Goal: Task Accomplishment & Management: Manage account settings

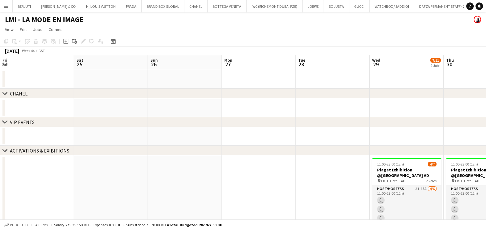
scroll to position [0, 246]
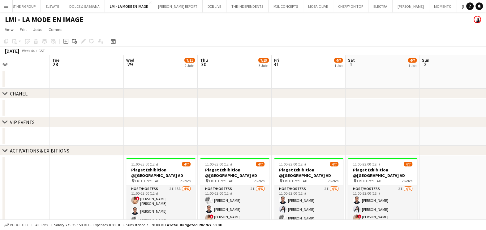
click at [7, 8] on app-icon "Menu" at bounding box center [6, 6] width 5 height 5
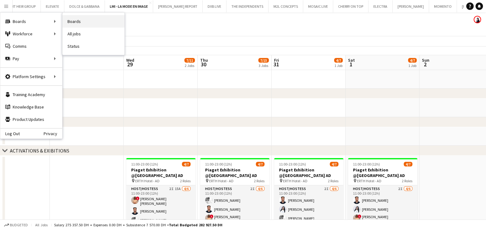
click at [89, 22] on link "Boards" at bounding box center [94, 21] width 62 height 12
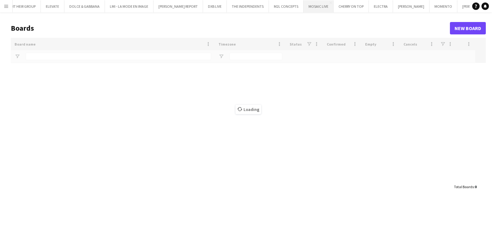
type input "*******"
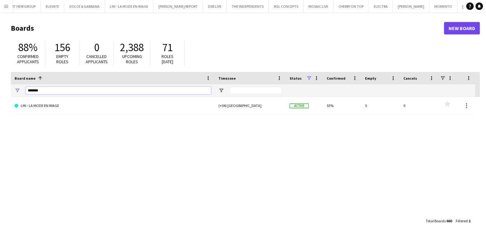
drag, startPoint x: 52, startPoint y: 91, endPoint x: -14, endPoint y: 90, distance: 65.3
click at [0, 90] on html "Menu Boards Boards Boards All jobs Status Workforce Workforce My Workforce Recr…" at bounding box center [243, 118] width 486 height 236
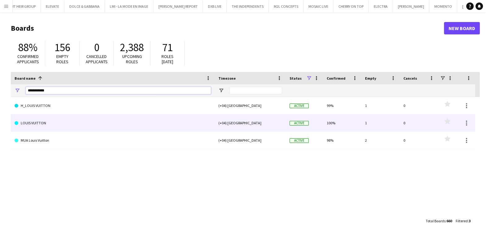
type input "**********"
click at [144, 127] on link "LOUIS VUITTON" at bounding box center [113, 122] width 197 height 17
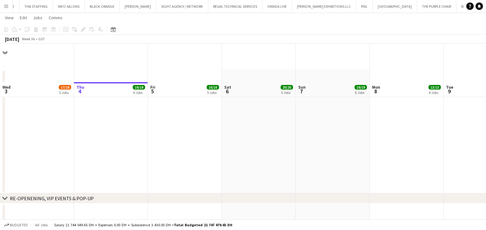
scroll to position [38, 0]
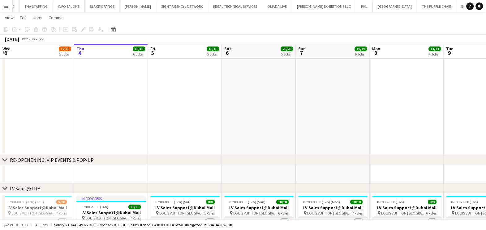
drag, startPoint x: 283, startPoint y: 82, endPoint x: 111, endPoint y: 85, distance: 171.9
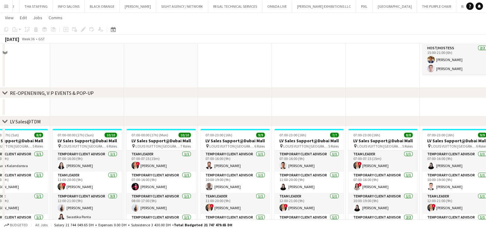
scroll to position [116, 0]
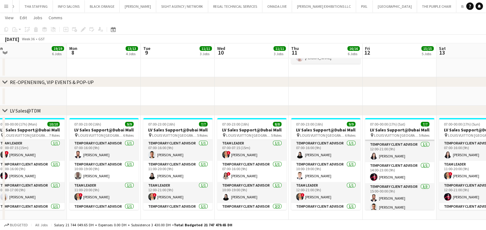
scroll to position [53, 0]
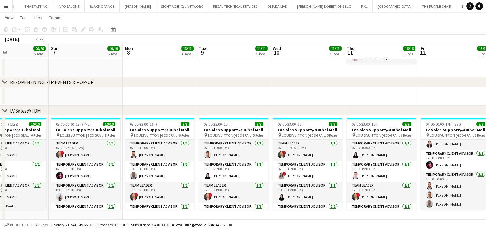
drag, startPoint x: 348, startPoint y: 175, endPoint x: 267, endPoint y: 185, distance: 81.8
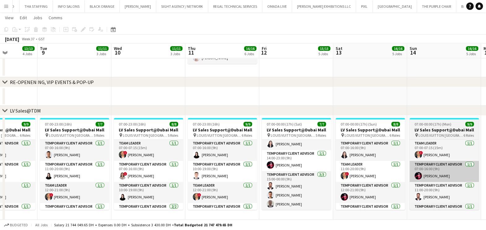
drag, startPoint x: 257, startPoint y: 176, endPoint x: 273, endPoint y: 172, distance: 16.6
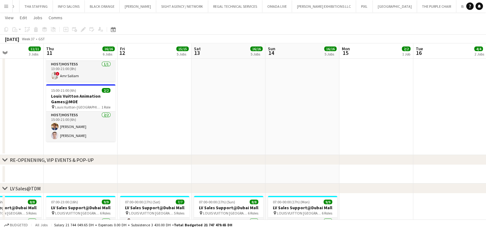
scroll to position [0, 125]
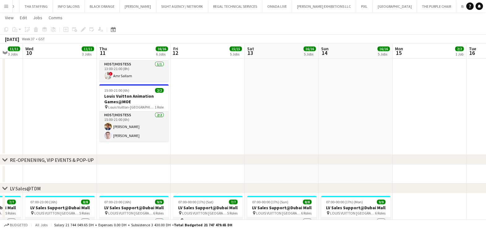
drag, startPoint x: 192, startPoint y: 110, endPoint x: 317, endPoint y: 112, distance: 125.4
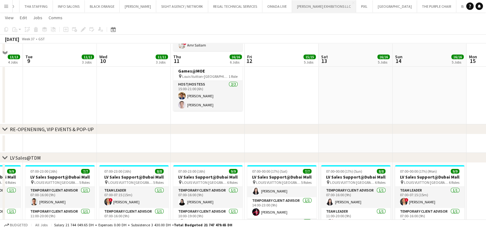
scroll to position [77, 0]
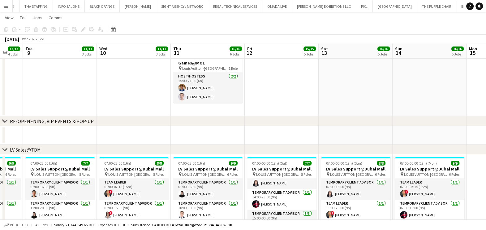
click at [9, 8] on button "Menu" at bounding box center [6, 6] width 12 height 12
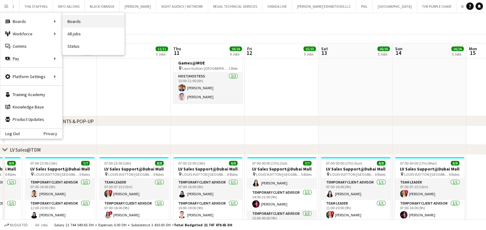
click at [81, 21] on link "Boards" at bounding box center [94, 21] width 62 height 12
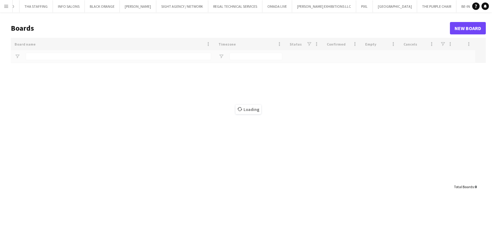
type input "**********"
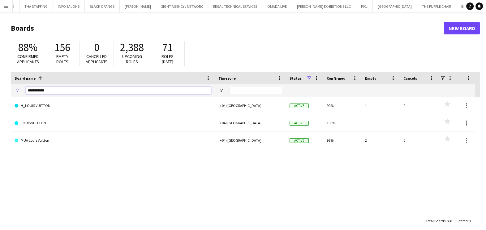
click at [52, 88] on input "**********" at bounding box center [118, 90] width 185 height 7
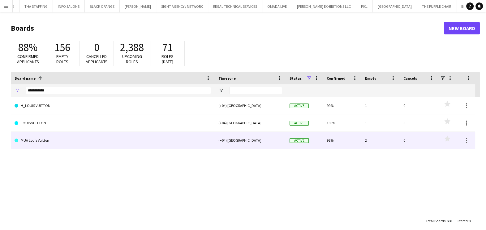
click at [64, 145] on link "MUA Louis Vuitton" at bounding box center [113, 140] width 197 height 17
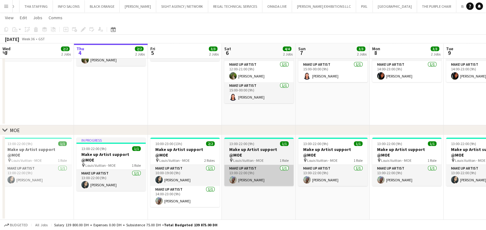
scroll to position [0, 246]
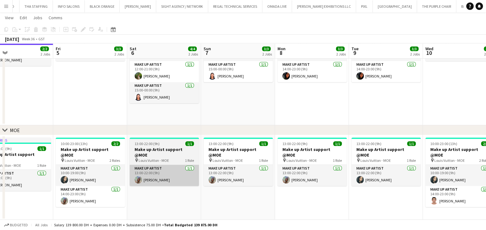
drag, startPoint x: 228, startPoint y: 176, endPoint x: 110, endPoint y: 175, distance: 118.0
click at [107, 176] on app-calendar-viewport "Mon 1 2/2 2 Jobs Tue 2 3/3 2 Jobs Wed 3 2/2 2 Jobs Thu 4 2/2 2 Jobs Fri 5 3/3 2…" at bounding box center [243, 92] width 486 height 255
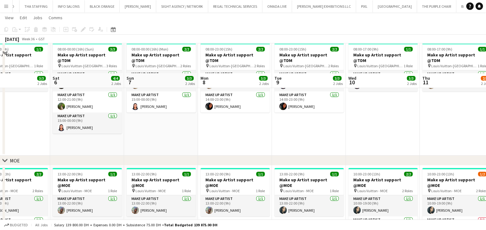
scroll to position [20, 0]
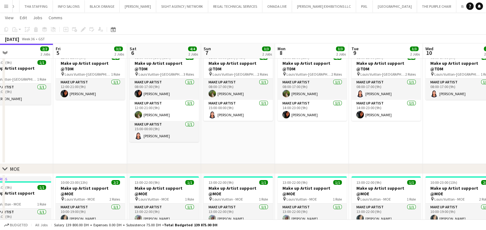
drag, startPoint x: 196, startPoint y: 150, endPoint x: 271, endPoint y: 149, distance: 75.0
click at [271, 149] on app-calendar-viewport "Tue 2 3/3 2 Jobs Wed 3 2/2 2 Jobs Thu 4 2/2 2 Jobs Fri 5 3/3 2 Jobs Sat 6 4/4 2…" at bounding box center [243, 131] width 486 height 255
drag, startPoint x: 202, startPoint y: 111, endPoint x: 100, endPoint y: 111, distance: 101.3
click at [101, 111] on app-calendar-viewport "Tue 2 3/3 2 Jobs Wed 3 2/2 2 Jobs Thu 4 2/2 2 Jobs Fri 5 3/3 2 Jobs Sat 6 4/4 2…" at bounding box center [243, 131] width 486 height 255
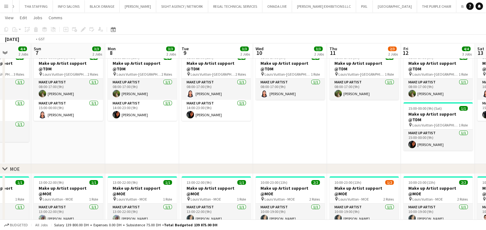
drag, startPoint x: 235, startPoint y: 111, endPoint x: 137, endPoint y: 111, distance: 97.9
click at [123, 111] on app-calendar-viewport "Wed 3 2/2 2 Jobs Thu 4 2/2 2 Jobs Fri 5 3/3 2 Jobs Sat 6 4/4 2 Jobs Sun 7 3/3 2…" at bounding box center [243, 131] width 486 height 255
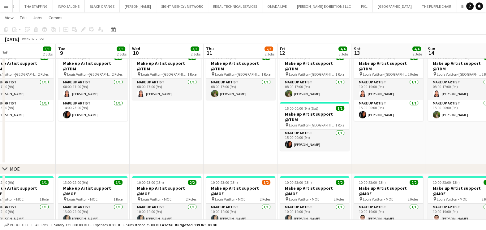
drag, startPoint x: 253, startPoint y: 113, endPoint x: 192, endPoint y: 114, distance: 61.3
click at [192, 114] on app-calendar-viewport "Fri 5 3/3 2 Jobs Sat 6 4/4 2 Jobs Sun 7 3/3 2 Jobs Mon 8 3/3 2 Jobs Tue 9 3/3 2…" at bounding box center [243, 131] width 486 height 255
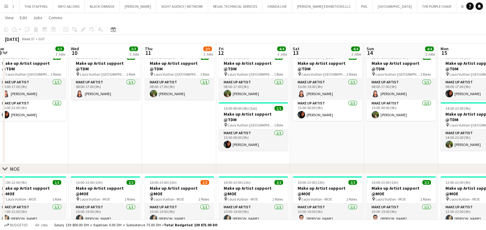
scroll to position [0, 161]
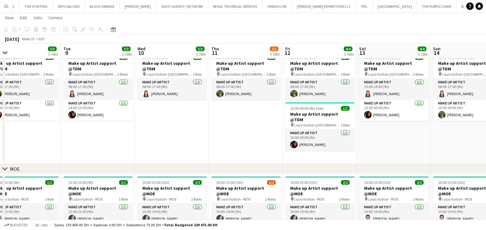
drag, startPoint x: 253, startPoint y: 133, endPoint x: 230, endPoint y: 132, distance: 22.3
click at [230, 132] on app-calendar-viewport "Sat 6 4/4 2 Jobs Sun 7 3/3 2 Jobs Mon 8 3/3 2 Jobs Tue 9 3/3 2 Jobs Wed 10 3/3 …" at bounding box center [243, 131] width 486 height 255
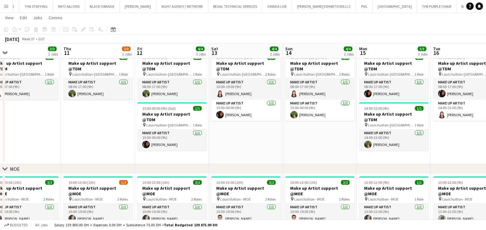
scroll to position [0, 236]
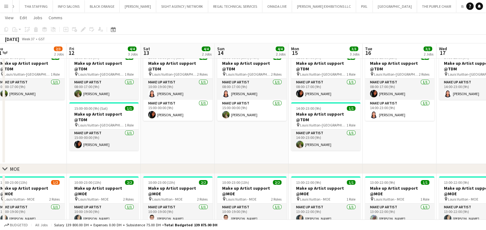
drag, startPoint x: 298, startPoint y: 134, endPoint x: 242, endPoint y: 134, distance: 56.7
click at [242, 134] on app-calendar-viewport "Mon 8 3/3 2 Jobs Tue 9 3/3 2 Jobs Wed 10 3/3 2 Jobs Thu 11 2/3 2 Jobs Fri 12 4/…" at bounding box center [243, 131] width 486 height 255
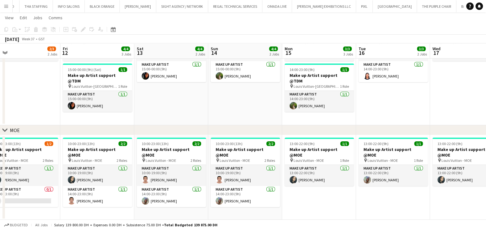
scroll to position [0, 193]
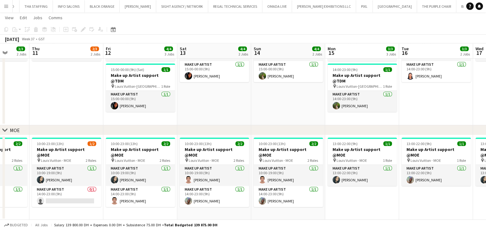
drag, startPoint x: 92, startPoint y: 205, endPoint x: 136, endPoint y: 207, distance: 43.7
click at [136, 207] on app-calendar-viewport "Mon 8 3/3 2 Jobs Tue 9 3/3 2 Jobs Wed 10 3/3 2 Jobs Thu 11 2/3 2 Jobs Fri 12 4/…" at bounding box center [243, 92] width 486 height 255
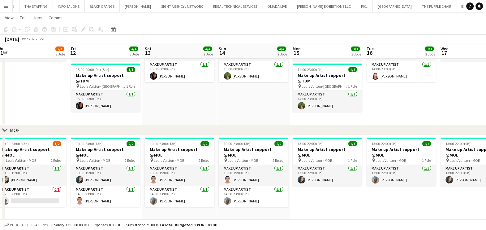
drag, startPoint x: 150, startPoint y: 204, endPoint x: 111, endPoint y: 204, distance: 39.0
click at [111, 204] on app-calendar-viewport "Mon 8 3/3 2 Jobs Tue 9 3/3 2 Jobs Wed 10 3/3 2 Jobs Thu 11 2/3 2 Jobs Fri 12 4/…" at bounding box center [243, 92] width 486 height 255
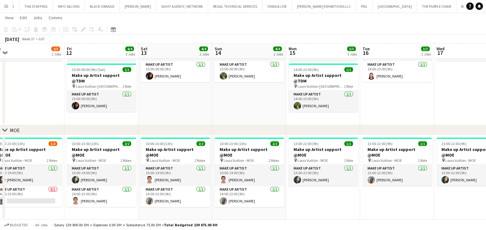
scroll to position [0, 277]
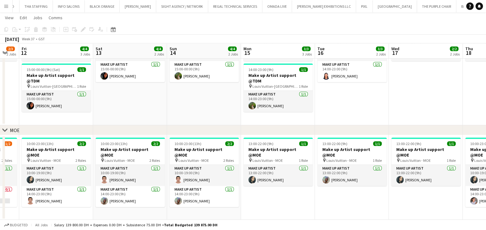
drag, startPoint x: 301, startPoint y: 190, endPoint x: 256, endPoint y: 190, distance: 45.2
click at [256, 190] on app-calendar-viewport "Mon 8 3/3 2 Jobs Tue 9 3/3 2 Jobs Wed 10 3/3 2 Jobs Thu 11 2/3 2 Jobs Fri 12 4/…" at bounding box center [243, 92] width 486 height 255
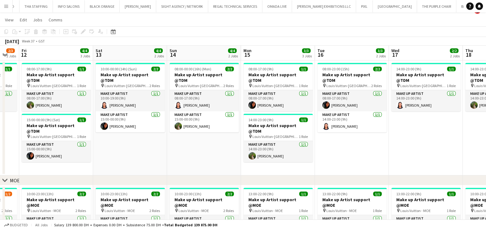
scroll to position [0, 0]
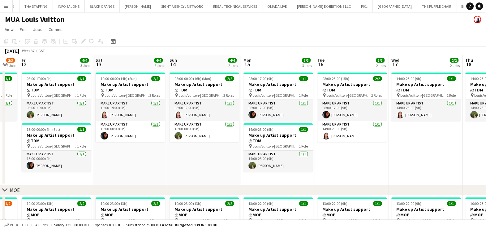
click at [212, 161] on app-calendar-viewport "Mon 8 3/3 2 Jobs Tue 9 3/3 2 Jobs Wed 10 3/3 2 Jobs Thu 11 2/3 2 Jobs Fri 12 4/…" at bounding box center [243, 167] width 486 height 225
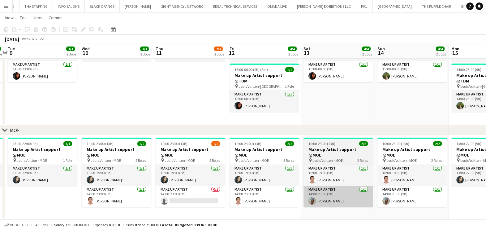
scroll to position [0, 179]
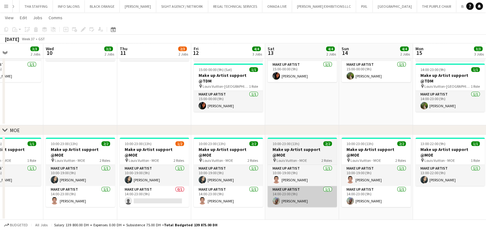
drag, startPoint x: 150, startPoint y: 197, endPoint x: 271, endPoint y: 196, distance: 121.1
click at [274, 195] on app-calendar-viewport "Sun 7 3/3 2 Jobs Mon 8 3/3 2 Jobs Tue 9 3/3 2 Jobs Wed 10 3/3 2 Jobs Thu 11 2/3…" at bounding box center [243, 92] width 486 height 255
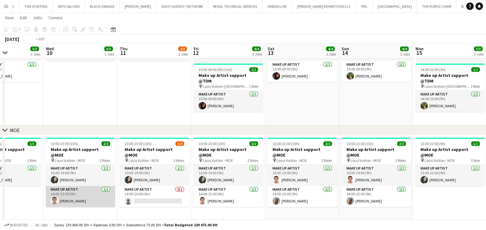
drag, startPoint x: 99, startPoint y: 187, endPoint x: 296, endPoint y: 187, distance: 197.0
click at [303, 187] on app-calendar-viewport "Sun 7 3/3 2 Jobs Mon 8 3/3 2 Jobs Tue 9 3/3 2 Jobs Wed 10 3/3 2 Jobs Thu 11 2/3…" at bounding box center [243, 92] width 486 height 255
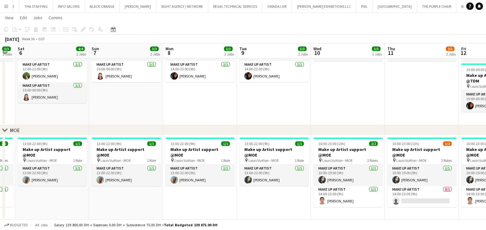
drag, startPoint x: 176, startPoint y: 191, endPoint x: 317, endPoint y: 185, distance: 141.3
click at [317, 185] on app-calendar-viewport "Thu 4 2/2 2 Jobs Fri 5 3/3 2 Jobs Sat 6 4/4 2 Jobs Sun 7 3/3 2 Jobs Mon 8 3/3 2…" at bounding box center [243, 92] width 486 height 255
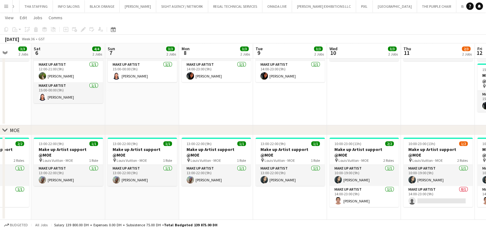
drag, startPoint x: 135, startPoint y: 194, endPoint x: 280, endPoint y: 194, distance: 145.2
click at [310, 189] on app-calendar-viewport "Wed 3 2/2 2 Jobs Thu 4 2/2 2 Jobs Fri 5 3/3 2 Jobs Sat 6 4/4 2 Jobs Sun 7 3/3 2…" at bounding box center [243, 92] width 486 height 255
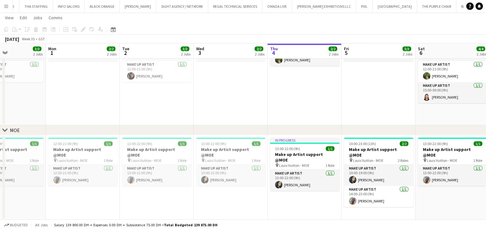
drag, startPoint x: 224, startPoint y: 197, endPoint x: 298, endPoint y: 201, distance: 74.2
click at [301, 197] on app-calendar-viewport "Fri 29 Sat 30 Sun 31 3/3 2 Jobs Mon 1 2/2 2 Jobs Tue 2 3/3 2 Jobs Wed 3 2/2 2 J…" at bounding box center [243, 92] width 486 height 255
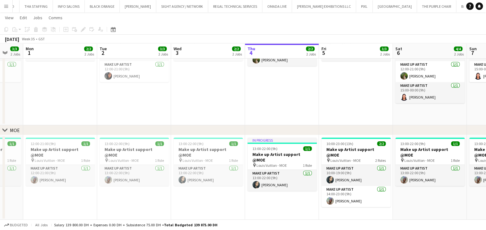
drag, startPoint x: 157, startPoint y: 206, endPoint x: 209, endPoint y: 207, distance: 52.4
click at [205, 206] on app-calendar-viewport "Fri 29 3/4 2 Jobs Sat 30 3/3 2 Jobs Sun 31 3/3 2 Jobs Mon 1 2/2 2 Jobs Tue 2 3/…" at bounding box center [243, 92] width 486 height 255
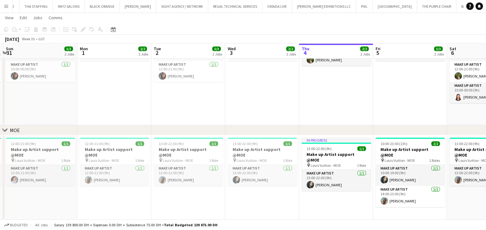
drag, startPoint x: 141, startPoint y: 148, endPoint x: 316, endPoint y: 144, distance: 174.7
click at [315, 144] on app-calendar-viewport "Fri 29 3/4 2 Jobs Sat 30 3/3 2 Jobs Sun 31 3/3 2 Jobs Mon 1 2/2 2 Jobs Tue 2 3/…" at bounding box center [243, 92] width 486 height 255
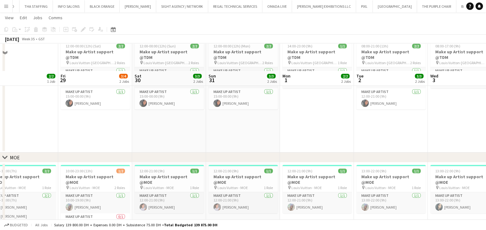
scroll to position [20, 0]
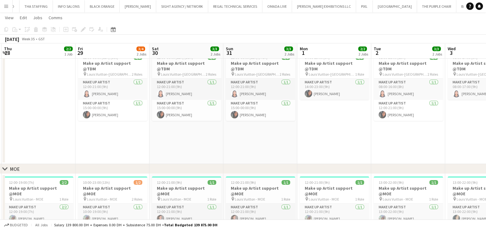
drag, startPoint x: 134, startPoint y: 147, endPoint x: 235, endPoint y: 141, distance: 101.2
click at [235, 141] on app-calendar-viewport "Tue 26 5/5 1 Job Wed 27 Thu 28 2/2 1 Job Fri 29 3/4 2 Jobs Sat 30 3/3 2 Jobs Su…" at bounding box center [243, 131] width 486 height 255
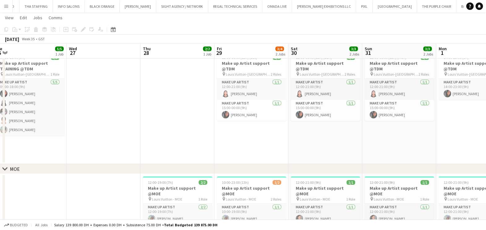
click at [230, 144] on app-calendar-viewport "Sun 24 Mon 25 5/5 1 Job Tue 26 5/5 1 Job Wed 27 Thu 28 2/2 1 Job Fri 29 3/4 2 J…" at bounding box center [243, 131] width 486 height 255
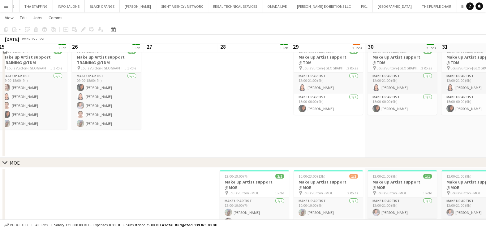
scroll to position [59, 0]
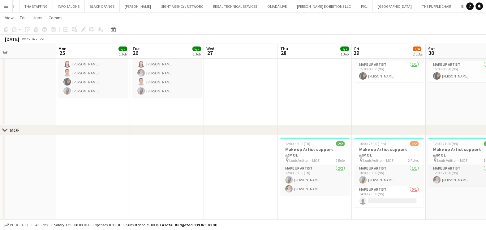
drag, startPoint x: 142, startPoint y: 180, endPoint x: 198, endPoint y: 176, distance: 56.5
click at [198, 177] on app-calendar-viewport "Fri 22 Sat 23 Sun 24 Mon 25 5/5 1 Job Tue 26 5/5 1 Job Wed 27 Thu 28 2/2 1 Job …" at bounding box center [243, 92] width 486 height 255
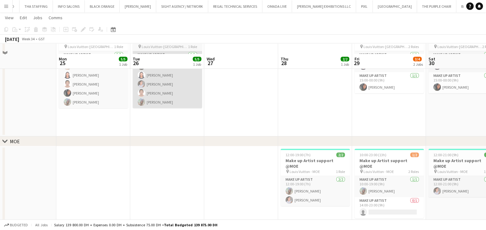
scroll to position [20, 0]
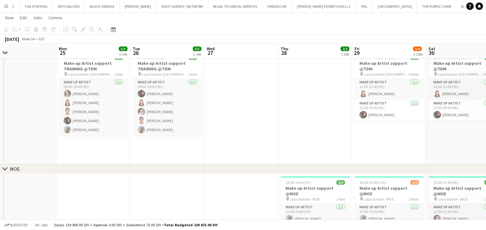
click at [319, 144] on app-calendar-viewport "Fri 22 Sat 23 Sun 24 Mon 25 5/5 1 Job Tue 26 5/5 1 Job Wed 27 Thu 28 2/2 1 Job …" at bounding box center [243, 131] width 486 height 255
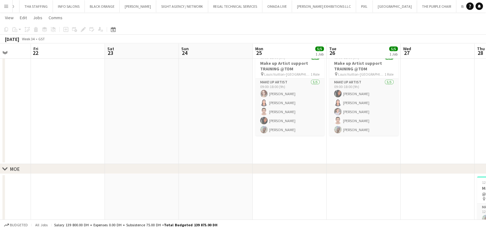
drag, startPoint x: 154, startPoint y: 145, endPoint x: 261, endPoint y: 145, distance: 107.1
click at [261, 145] on app-calendar-viewport "Tue 19 Wed 20 Thu 21 Fri 22 Sat 23 Sun 24 Mon 25 5/5 1 Job Tue 26 5/5 1 Job Wed…" at bounding box center [243, 131] width 486 height 255
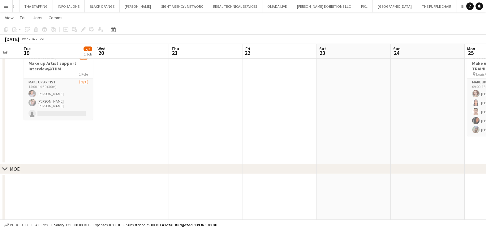
drag, startPoint x: 254, startPoint y: 127, endPoint x: 259, endPoint y: 126, distance: 5.0
click at [259, 126] on app-calendar-viewport "Sun 17 Mon 18 Tue 19 2/3 1 Job Wed 20 Thu 21 Fri 22 Sat 23 Sun 24 Mon 25 5/5 1 …" at bounding box center [243, 131] width 486 height 255
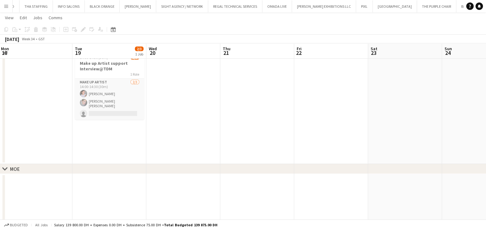
drag, startPoint x: 94, startPoint y: 126, endPoint x: 142, endPoint y: 124, distance: 47.4
click at [142, 124] on app-calendar-viewport "Sat 16 Sun 17 Mon 18 Tue 19 2/3 1 Job Wed 20 Thu 21 Fri 22 Sat 23 Sun 24 Mon 25…" at bounding box center [243, 131] width 486 height 255
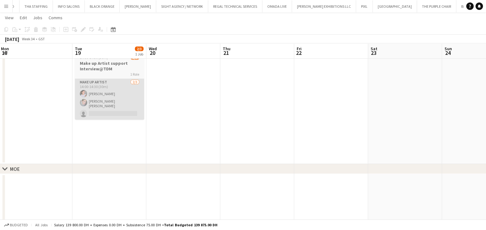
scroll to position [0, 149]
click at [102, 107] on app-card-role "Make up artist [DATE] 14:00-14:30 (30m) [PERSON_NAME] [PERSON_NAME] [PERSON_NAM…" at bounding box center [110, 99] width 69 height 41
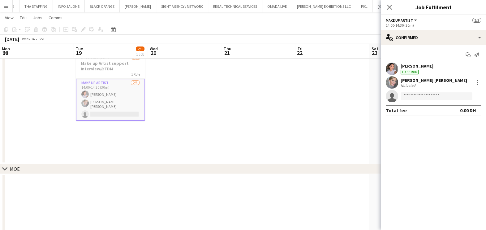
click at [424, 85] on div "Not rated" at bounding box center [434, 85] width 67 height 5
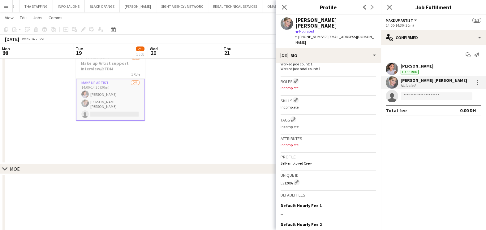
scroll to position [194, 0]
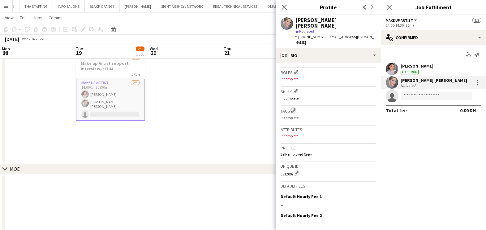
drag, startPoint x: 294, startPoint y: 109, endPoint x: 294, endPoint y: 105, distance: 3.7
click at [294, 108] on div "Tags Edit crew company tags Incomplete" at bounding box center [328, 115] width 95 height 19
click at [294, 108] on app-icon "Edit crew company tags" at bounding box center [293, 110] width 4 height 4
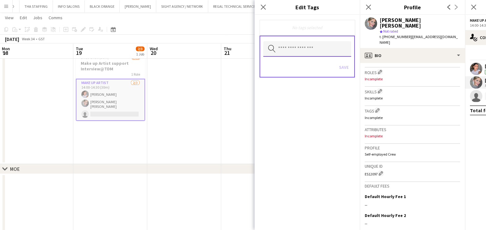
click at [286, 46] on input "text" at bounding box center [308, 48] width 88 height 15
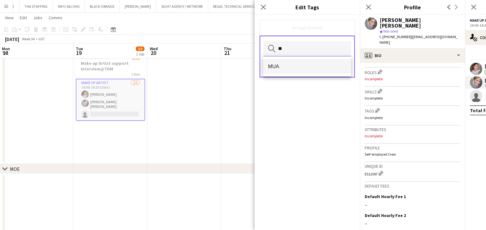
type input "**"
click at [335, 71] on mat-option "MUA" at bounding box center [307, 66] width 88 height 15
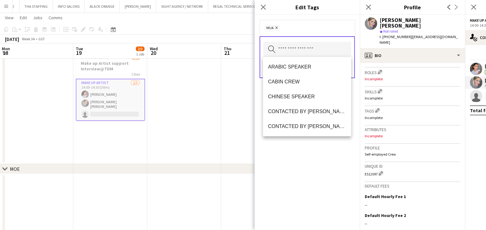
drag, startPoint x: 322, startPoint y: 215, endPoint x: 323, endPoint y: 209, distance: 6.0
click at [322, 215] on div "MUA Remove Search by tag name Save" at bounding box center [307, 122] width 105 height 215
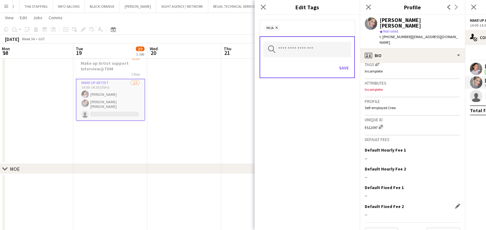
scroll to position [248, 0]
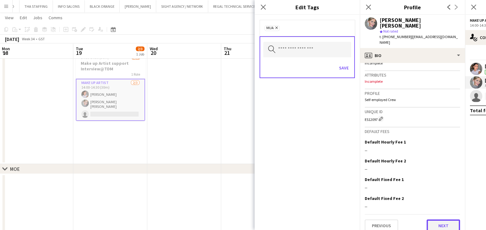
click at [435, 219] on button "Next" at bounding box center [443, 225] width 33 height 12
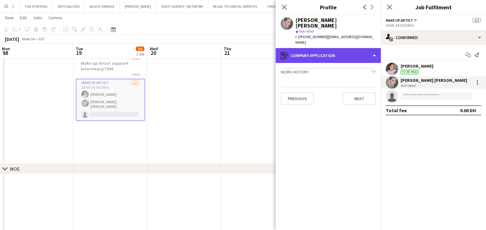
click at [334, 48] on div "register Company application" at bounding box center [328, 55] width 105 height 15
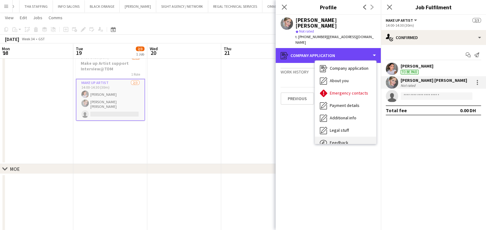
scroll to position [33, 0]
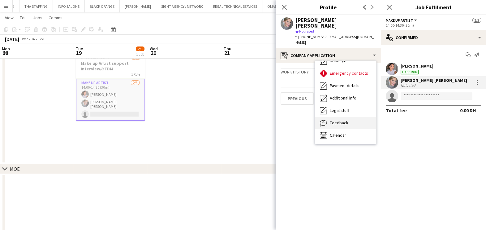
click at [348, 120] on div "Feedback Feedback" at bounding box center [345, 123] width 61 height 12
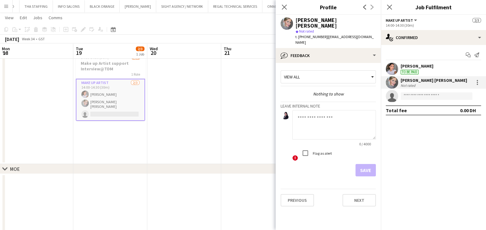
click at [329, 129] on textarea at bounding box center [335, 124] width 84 height 29
type textarea "**********"
click at [370, 164] on button "Save" at bounding box center [366, 170] width 20 height 12
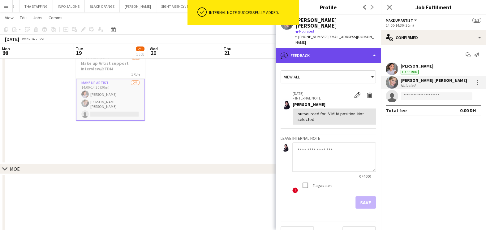
drag, startPoint x: 343, startPoint y: 48, endPoint x: 340, endPoint y: 48, distance: 3.1
click at [343, 48] on div "bubble-pencil Feedback" at bounding box center [328, 55] width 105 height 15
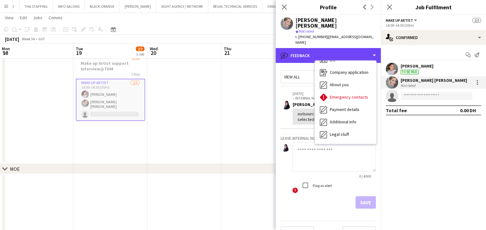
scroll to position [0, 0]
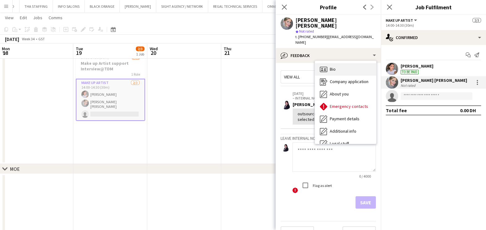
click at [338, 63] on div "Bio Bio" at bounding box center [345, 69] width 61 height 12
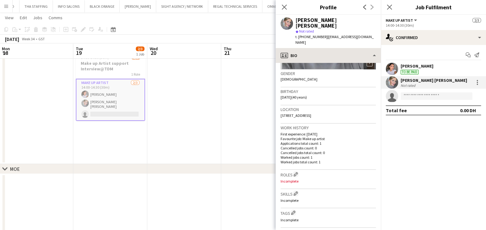
scroll to position [116, 0]
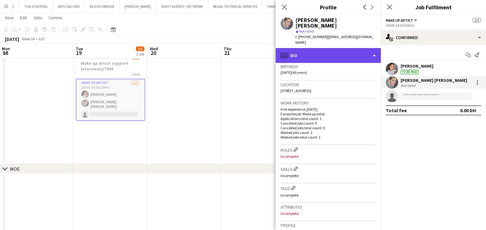
click at [346, 48] on div "profile Bio" at bounding box center [328, 55] width 105 height 15
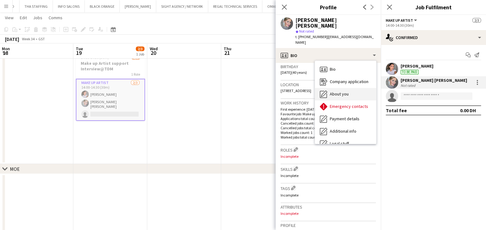
click at [346, 91] on span "About you" at bounding box center [339, 94] width 19 height 6
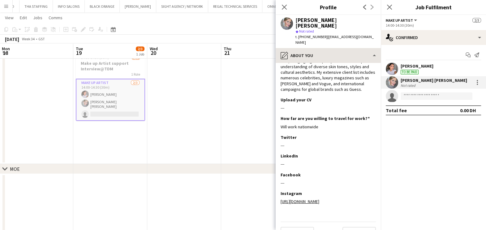
scroll to position [54, 0]
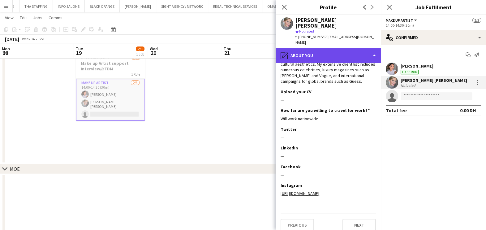
click at [348, 52] on div "pencil4 About you" at bounding box center [328, 55] width 105 height 15
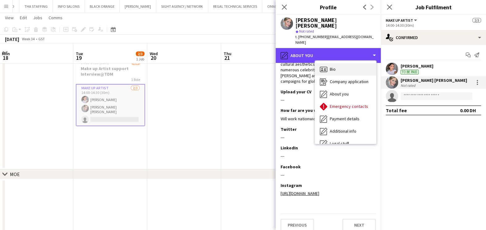
scroll to position [0, 0]
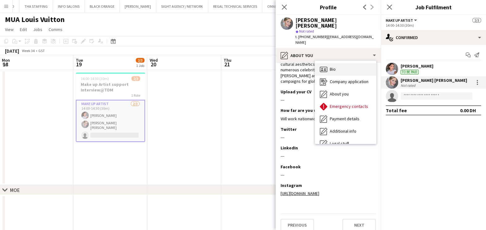
click at [344, 63] on div "Bio Bio" at bounding box center [345, 69] width 61 height 12
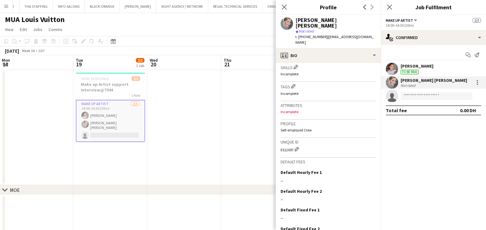
scroll to position [248, 0]
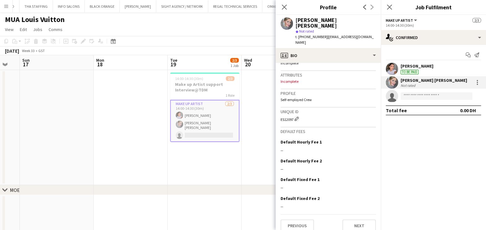
click at [175, 134] on app-calendar-viewport "Fri 15 Sat 16 Sun 17 Mon 18 Tue 19 2/3 1 Job Wed 20 Thu 21 Fri 22 Sat 23 Sun 24…" at bounding box center [243, 167] width 486 height 225
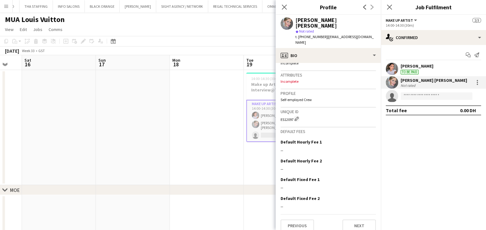
drag, startPoint x: 120, startPoint y: 135, endPoint x: 175, endPoint y: 136, distance: 55.1
click at [175, 136] on app-calendar-viewport "Thu 14 Fri 15 Sat 16 Sun 17 Mon 18 Tue 19 2/3 1 Job Wed 20 Thu 21 Fri 22 Sat 23…" at bounding box center [243, 167] width 486 height 225
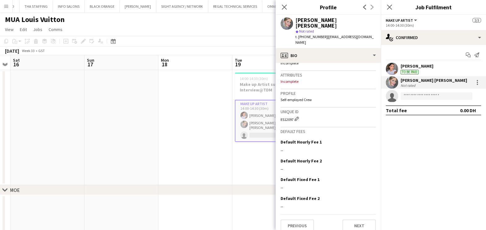
click at [438, 67] on div "[PERSON_NAME] To be paid" at bounding box center [433, 69] width 105 height 12
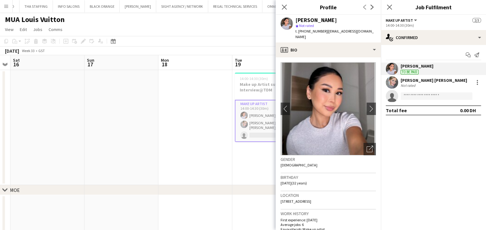
click at [211, 173] on app-date-cell at bounding box center [196, 127] width 74 height 115
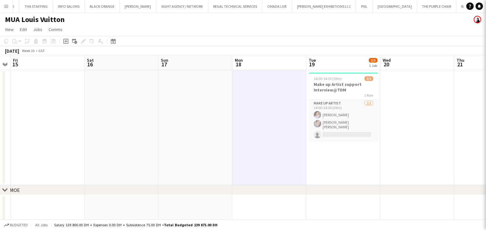
drag, startPoint x: 180, startPoint y: 161, endPoint x: 328, endPoint y: 122, distance: 153.2
click at [332, 122] on app-calendar-viewport "Wed 13 Thu 14 Fri 15 Sat 16 Sun 17 Mon 18 Tue 19 2/3 1 Job Wed 20 Thu 21 Fri 22…" at bounding box center [243, 167] width 486 height 225
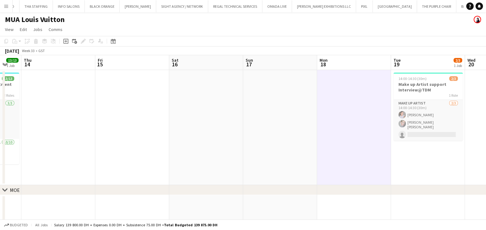
drag, startPoint x: 229, startPoint y: 123, endPoint x: 260, endPoint y: 123, distance: 31.0
click at [308, 110] on app-calendar-viewport "Tue 12 Wed 13 13/13 1 Job Thu 14 Fri 15 Sat 16 Sun 17 Mon 18 Tue 19 2/3 1 Job W…" at bounding box center [243, 167] width 486 height 225
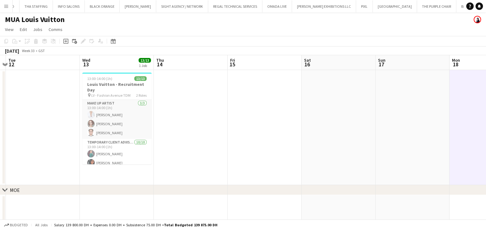
drag, startPoint x: 226, startPoint y: 134, endPoint x: 264, endPoint y: 126, distance: 38.0
click at [264, 126] on app-calendar-viewport "Sun 10 Mon 11 Tue 12 Wed 13 13/13 1 Job Thu 14 Fri 15 Sat 16 Sun 17 Mon 18 Tue …" at bounding box center [243, 167] width 486 height 225
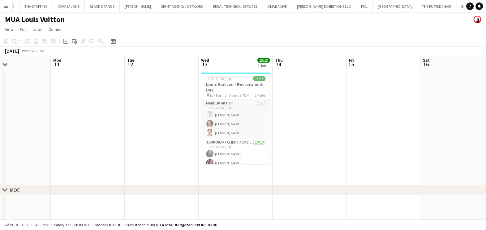
drag, startPoint x: 186, startPoint y: 143, endPoint x: 313, endPoint y: 112, distance: 130.5
click at [313, 112] on app-calendar-viewport "Fri 8 Sat 9 Sun 10 Mon 11 Tue 12 Wed 13 13/13 1 Job Thu 14 Fri 15 Sat 16 Sun 17…" at bounding box center [243, 167] width 486 height 225
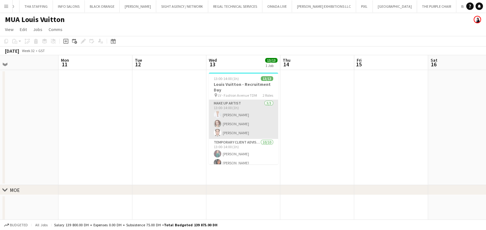
click at [241, 122] on app-card-role "Make up artist [DATE] 13:00-14:00 (1h) [PERSON_NAME] [PERSON_NAME] [PERSON_NAME]" at bounding box center [243, 119] width 69 height 39
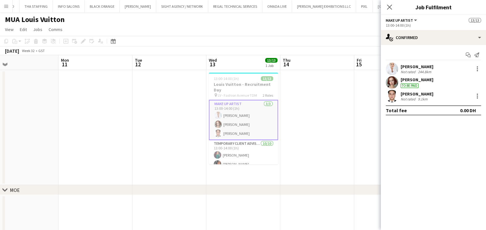
click at [406, 94] on div "[PERSON_NAME]" at bounding box center [417, 94] width 33 height 6
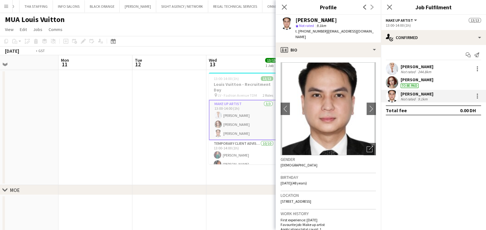
drag, startPoint x: 238, startPoint y: 119, endPoint x: 171, endPoint y: 127, distance: 67.0
click at [172, 127] on app-calendar-viewport "Fri 8 Sat 9 Sun 10 Mon 11 Tue 12 Wed 13 13/13 1 Job Thu 14 Fri 15 Sat 16 Sun 17…" at bounding box center [243, 167] width 486 height 225
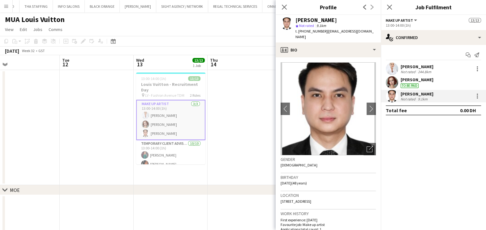
click at [114, 136] on app-calendar-viewport "Fri 8 Sat 9 Sun 10 Mon 11 Tue 12 Wed 13 13/13 1 Job Thu 14 Fri 15 Sat 16 Sun 17…" at bounding box center [243, 167] width 486 height 225
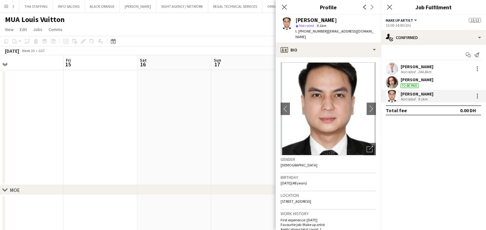
drag, startPoint x: 112, startPoint y: 133, endPoint x: 83, endPoint y: 132, distance: 28.5
click at [84, 133] on app-calendar-viewport "Mon 11 Tue 12 Wed 13 13/13 1 Job Thu 14 Fri 15 Sat 16 Sun 17 Mon 18 Tue 19 2/3 …" at bounding box center [243, 167] width 486 height 225
click at [61, 135] on app-calendar-viewport "Tue 12 Wed 13 13/13 1 Job Thu 14 Fri 15 Sat 16 Sun 17 Mon 18 Tue 19 2/3 1 Job W…" at bounding box center [243, 167] width 486 height 225
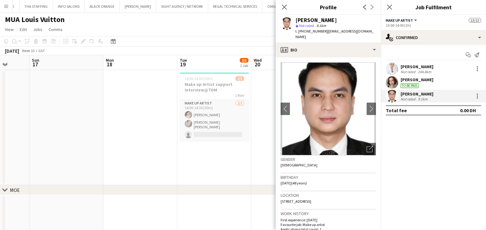
scroll to position [0, 206]
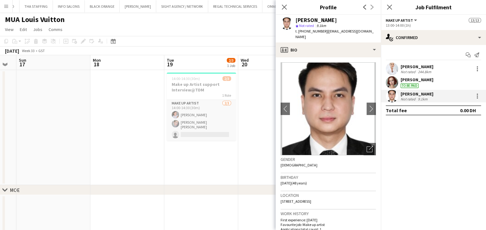
click at [176, 127] on app-calendar-viewport "Thu 14 Fri 15 Sat 16 Sun 17 Mon 18 Tue 19 2/3 1 Job Wed 20 Thu 21 Fri 22 Sat 23…" at bounding box center [243, 167] width 486 height 225
click at [113, 169] on app-date-cell at bounding box center [127, 127] width 74 height 115
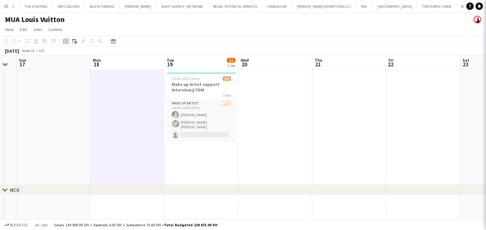
drag, startPoint x: 105, startPoint y: 165, endPoint x: 276, endPoint y: 160, distance: 170.7
click at [272, 161] on app-calendar-viewport "Thu 14 Fri 15 Sat 16 Sun 17 Mon 18 Tue 19 2/3 1 Job Wed 20 Thu 21 Fri 22 Sat 23…" at bounding box center [243, 167] width 486 height 225
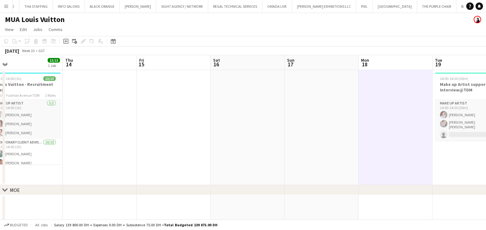
drag, startPoint x: 222, startPoint y: 161, endPoint x: 295, endPoint y: 152, distance: 73.0
click at [317, 145] on app-calendar-viewport "Mon 11 Tue 12 Wed 13 13/13 1 Job Thu 14 Fri 15 Sat 16 Sun 17 Mon 18 Tue 19 2/3 …" at bounding box center [243, 167] width 486 height 225
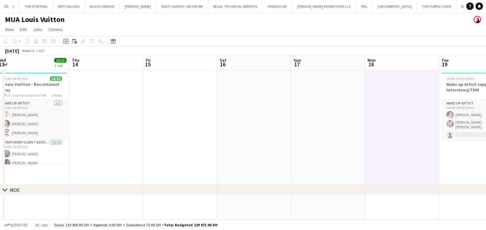
scroll to position [0, 162]
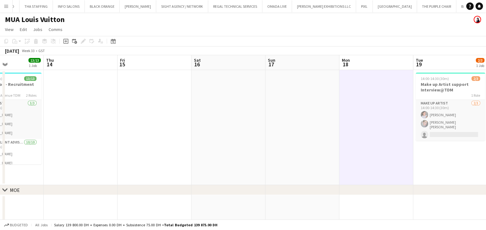
drag, startPoint x: 251, startPoint y: 163, endPoint x: 287, endPoint y: 173, distance: 37.6
click at [348, 157] on app-calendar-viewport "Mon 11 Tue 12 Wed 13 13/13 1 Job Thu 14 Fri 15 Sat 16 Sun 17 Mon 18 Tue 19 2/3 …" at bounding box center [243, 167] width 486 height 225
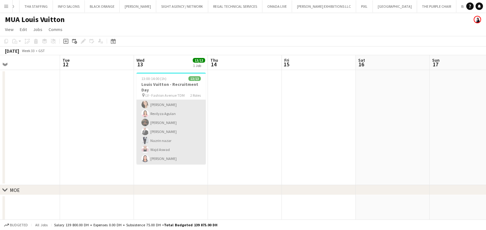
scroll to position [0, 0]
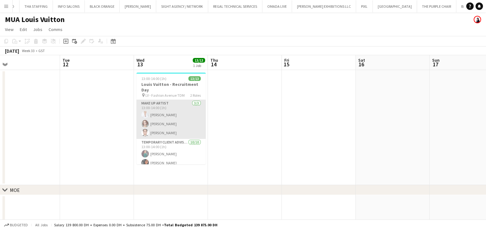
click at [162, 122] on app-card-role "Make up artist [DATE] 13:00-14:00 (1h) [PERSON_NAME] [PERSON_NAME] [PERSON_NAME]" at bounding box center [171, 119] width 69 height 39
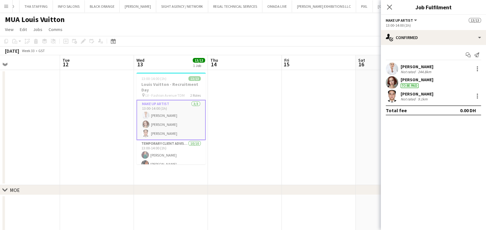
click at [412, 70] on div "Not rated" at bounding box center [409, 71] width 16 height 5
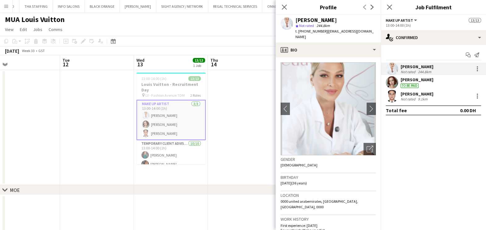
click at [408, 85] on div "To be paid" at bounding box center [410, 85] width 18 height 5
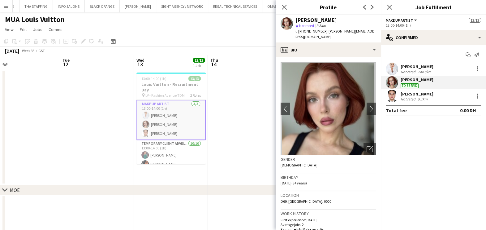
click at [407, 94] on div "[PERSON_NAME]" at bounding box center [417, 94] width 33 height 6
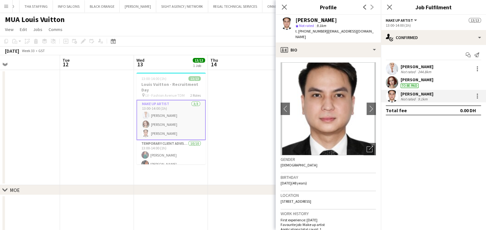
click at [108, 144] on app-date-cell at bounding box center [97, 127] width 74 height 115
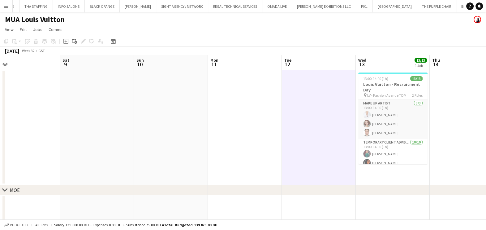
drag, startPoint x: 298, startPoint y: 144, endPoint x: 303, endPoint y: 142, distance: 4.6
click at [305, 143] on app-calendar-viewport "Wed 6 Thu 7 Fri 8 Sat 9 Sun 10 Mon 11 Tue 12 Wed 13 13/13 1 Job Thu 14 Fri 15 S…" at bounding box center [243, 167] width 486 height 225
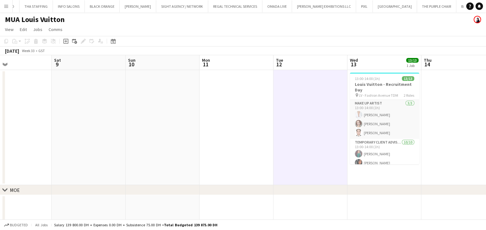
drag, startPoint x: 188, startPoint y: 146, endPoint x: 216, endPoint y: 142, distance: 28.6
click at [293, 128] on app-calendar-viewport "Wed 6 Thu 7 Fri 8 Sat 9 Sun 10 Mon 11 Tue 12 Wed 13 13/13 1 Job Thu 14 Fri 15 S…" at bounding box center [243, 167] width 486 height 225
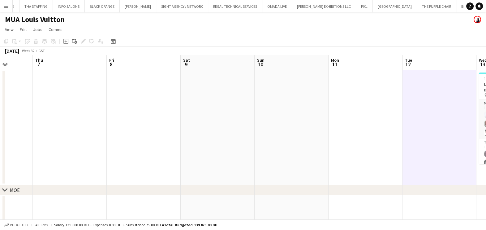
drag, startPoint x: 215, startPoint y: 140, endPoint x: 290, endPoint y: 132, distance: 75.1
click at [290, 132] on app-calendar-viewport "Mon 4 Tue 5 12/12 1 Job Wed 6 Thu 7 Fri 8 Sat 9 Sun 10 Mon 11 Tue 12 Wed 13 13/…" at bounding box center [243, 167] width 486 height 225
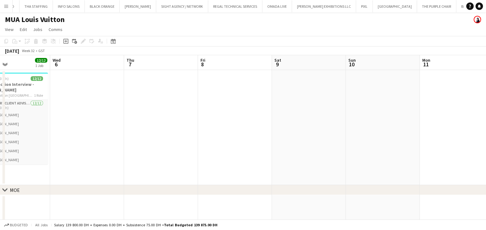
drag, startPoint x: 196, startPoint y: 134, endPoint x: 274, endPoint y: 126, distance: 78.8
click at [292, 122] on app-calendar-viewport "Sun 3 Mon 4 Tue 5 12/12 1 Job Wed 6 Thu 7 Fri 8 Sat 9 Sun 10 Mon 11 Tue 12 Wed …" at bounding box center [243, 167] width 486 height 225
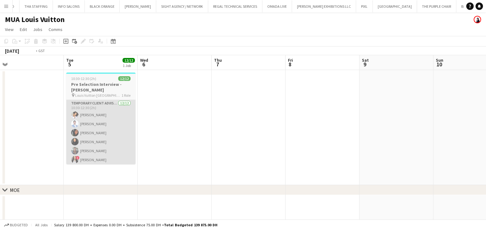
drag, startPoint x: 251, startPoint y: 133, endPoint x: 142, endPoint y: 135, distance: 109.0
click at [258, 133] on app-calendar-viewport "Sat 2 Sun 3 Mon 4 Tue 5 12/12 1 Job Wed 6 Thu 7 Fri 8 Sat 9 Sun 10 Mon 11 Tue 1…" at bounding box center [243, 167] width 486 height 225
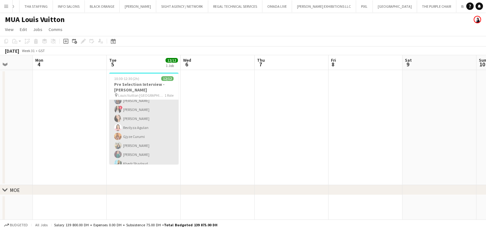
scroll to position [55, 0]
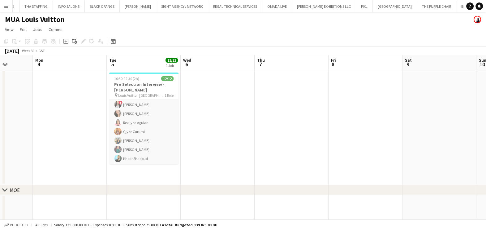
click at [228, 131] on app-date-cell at bounding box center [218, 127] width 74 height 115
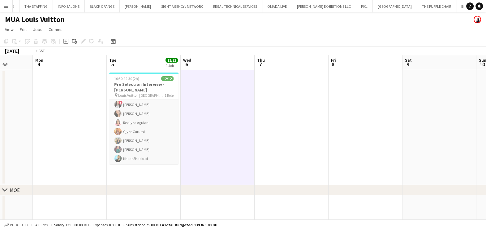
drag, startPoint x: 238, startPoint y: 127, endPoint x: 196, endPoint y: 128, distance: 42.1
click at [196, 128] on app-calendar-viewport "Fri 1 Sat 2 Sun 3 Mon 4 Tue 5 12/12 1 Job Wed 6 Thu 7 Fri 8 Sat 9 Sun 10 Mon 11…" at bounding box center [243, 167] width 486 height 225
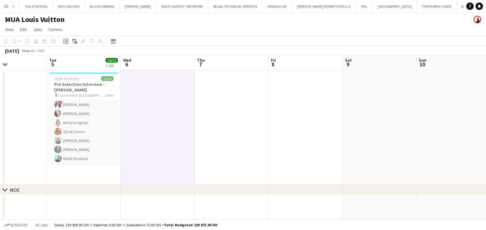
drag, startPoint x: 304, startPoint y: 128, endPoint x: 181, endPoint y: 129, distance: 122.6
click at [172, 128] on app-calendar-viewport "Sat 2 Sun 3 Mon 4 Tue 5 12/12 1 Job Wed 6 Thu 7 Fri 8 Sat 9 Sun 10 Mon 11 Tue 1…" at bounding box center [243, 167] width 486 height 225
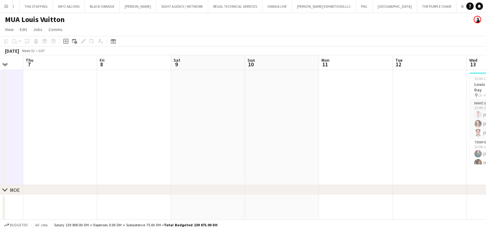
scroll to position [0, 267]
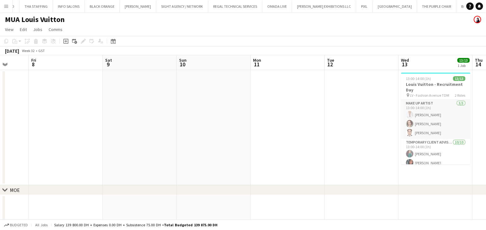
drag, startPoint x: 346, startPoint y: 136, endPoint x: 175, endPoint y: 146, distance: 170.9
click at [146, 160] on app-calendar-viewport "Mon 4 Tue 5 12/12 1 Job Wed 6 Thu 7 Fri 8 Sat 9 Sun 10 Mon 11 Tue 12 Wed 13 13/…" at bounding box center [243, 167] width 486 height 225
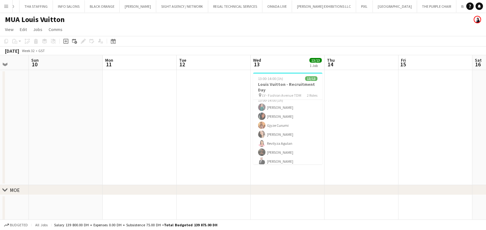
scroll to position [56, 0]
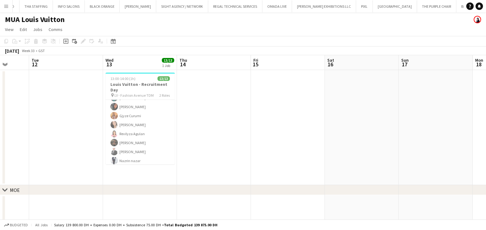
drag, startPoint x: 245, startPoint y: 159, endPoint x: 228, endPoint y: 159, distance: 16.4
click at [228, 159] on app-calendar-viewport "Sat 9 Sun 10 Mon 11 Tue 12 Wed 13 13/13 1 Job Thu 14 Fri 15 Sat 16 Sun 17 Mon 1…" at bounding box center [243, 167] width 486 height 225
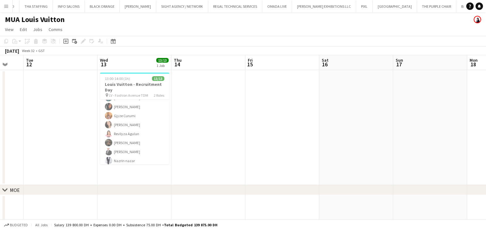
drag, startPoint x: 405, startPoint y: 133, endPoint x: 198, endPoint y: 152, distance: 208.4
click at [198, 152] on app-calendar-viewport "Sat 9 Sun 10 Mon 11 Tue 12 Wed 13 13/13 1 Job Thu 14 Fri 15 Sat 16 Sun 17 Mon 1…" at bounding box center [243, 167] width 486 height 225
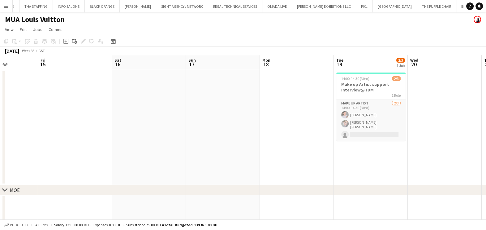
click at [144, 153] on app-calendar-viewport "Mon 11 Tue 12 Wed 13 13/13 1 Job Thu 14 Fri 15 Sat 16 Sun 17 Mon 18 Tue 19 2/3 …" at bounding box center [243, 167] width 486 height 225
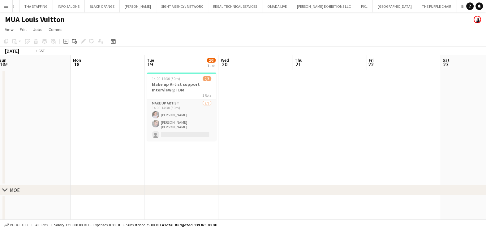
drag, startPoint x: 298, startPoint y: 133, endPoint x: 266, endPoint y: 140, distance: 32.3
click at [266, 140] on app-calendar-viewport "Thu 14 Fri 15 Sat 16 Sun 17 Mon 18 Tue 19 2/3 1 Job Wed 20 Thu 21 Fri 22 Sat 23…" at bounding box center [243, 167] width 486 height 225
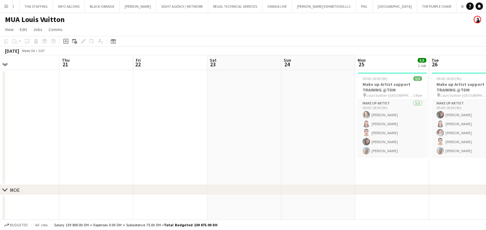
drag, startPoint x: 249, startPoint y: 132, endPoint x: 246, endPoint y: 122, distance: 10.7
click at [201, 129] on app-calendar-viewport "Sun 17 Mon 18 Tue 19 2/3 1 Job Wed 20 Thu 21 Fri 22 Sat 23 Sun 24 Mon 25 5/5 1 …" at bounding box center [243, 167] width 486 height 225
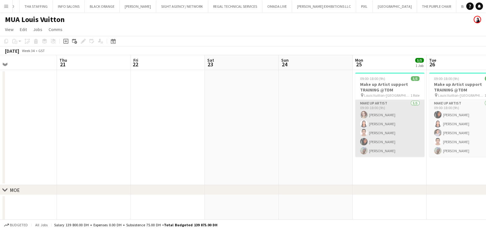
scroll to position [0, 219]
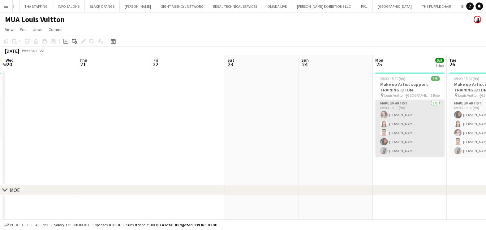
drag, startPoint x: 256, startPoint y: 117, endPoint x: 180, endPoint y: 115, distance: 75.9
click at [141, 117] on app-calendar-viewport "Sun 17 Mon 18 Tue 19 2/3 1 Job Wed 20 Thu 21 Fri 22 Sat 23 Sun 24 Mon 25 5/5 1 …" at bounding box center [243, 167] width 486 height 225
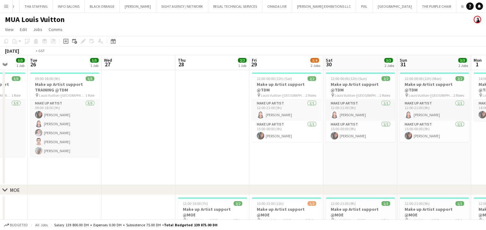
drag, startPoint x: 233, startPoint y: 138, endPoint x: 126, endPoint y: 139, distance: 106.5
click at [126, 139] on app-calendar-viewport "Fri 22 Sat 23 Sun 24 Mon 25 5/5 1 Job Tue 26 5/5 1 Job Wed 27 Thu 28 2/2 1 Job …" at bounding box center [243, 167] width 486 height 225
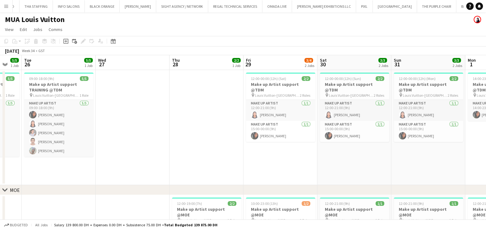
click at [144, 148] on app-calendar-viewport "Fri 22 Sat 23 Sun 24 Mon 25 5/5 1 Job Tue 26 5/5 1 Job Wed 27 Thu 28 2/2 1 Job …" at bounding box center [243, 167] width 486 height 225
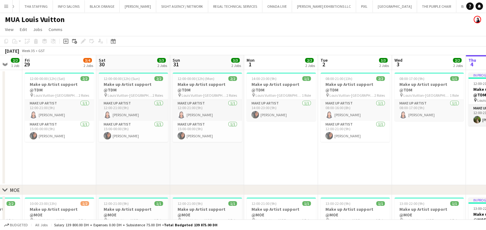
drag, startPoint x: 317, startPoint y: 136, endPoint x: 105, endPoint y: 148, distance: 212.4
click at [105, 148] on app-calendar-viewport "Mon 25 5/5 1 Job Tue 26 5/5 1 Job Wed 27 Thu 28 2/2 1 Job Fri 29 3/4 2 Jobs Sat…" at bounding box center [243, 167] width 486 height 225
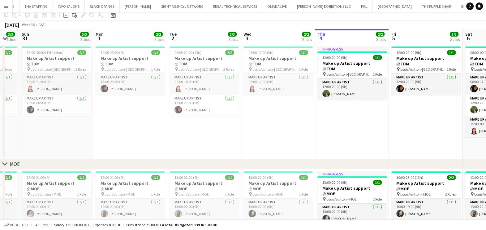
scroll to position [59, 0]
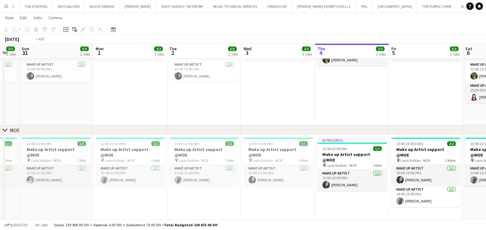
drag, startPoint x: 210, startPoint y: 107, endPoint x: 200, endPoint y: 98, distance: 12.9
click at [151, 107] on app-calendar-viewport "Wed 27 Thu 28 2/2 1 Job Fri 29 3/4 2 Jobs Sat 30 3/3 2 Jobs Sun 31 3/3 2 Jobs M…" at bounding box center [243, 92] width 486 height 255
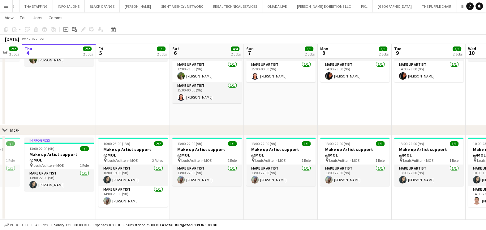
scroll to position [0, 226]
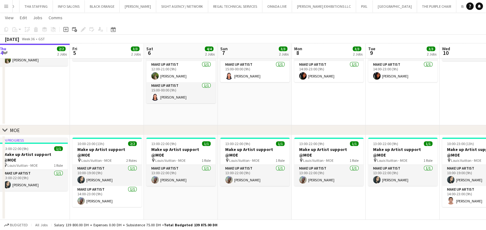
drag, startPoint x: 158, startPoint y: 103, endPoint x: 151, endPoint y: 103, distance: 6.5
click at [151, 103] on app-calendar-viewport "Mon 1 2/2 2 Jobs Tue 2 3/3 2 Jobs Wed 3 2/2 2 Jobs Thu 4 2/2 2 Jobs Fri 5 3/3 2…" at bounding box center [243, 92] width 486 height 255
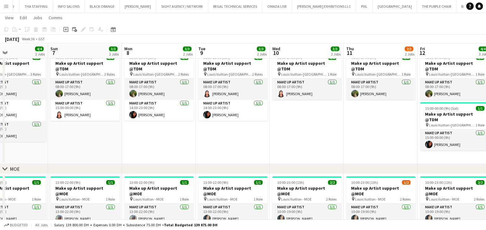
drag, startPoint x: 164, startPoint y: 124, endPoint x: 110, endPoint y: 124, distance: 53.6
click at [108, 124] on app-calendar-viewport "Wed 3 2/2 2 Jobs Thu 4 2/2 2 Jobs Fri 5 3/3 2 Jobs Sat 6 4/4 2 Jobs Sun 7 3/3 2…" at bounding box center [243, 131] width 486 height 255
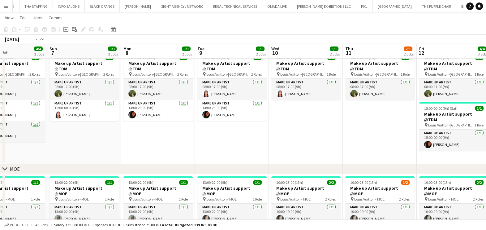
drag, startPoint x: 153, startPoint y: 132, endPoint x: 163, endPoint y: 127, distance: 11.2
click at [142, 132] on app-calendar-viewport "Wed 3 2/2 2 Jobs Thu 4 2/2 2 Jobs Fri 5 3/3 2 Jobs Sat 6 4/4 2 Jobs Sun 7 3/3 2…" at bounding box center [243, 131] width 486 height 255
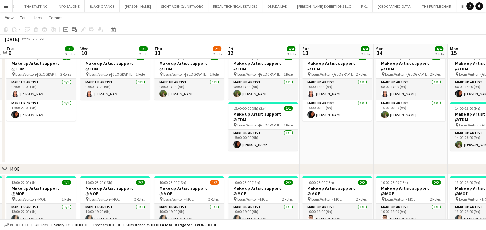
drag, startPoint x: 300, startPoint y: 98, endPoint x: 138, endPoint y: 116, distance: 163.5
click at [138, 116] on app-calendar-viewport "Sat 6 4/4 2 Jobs Sun 7 3/3 2 Jobs Mon 8 3/3 2 Jobs Tue 9 3/3 2 Jobs Wed 10 3/3 …" at bounding box center [243, 131] width 486 height 255
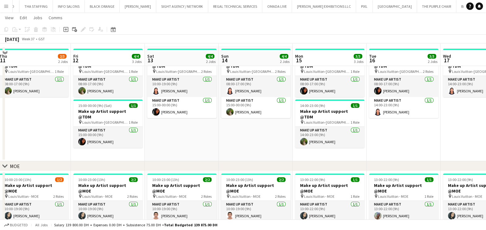
scroll to position [38, 0]
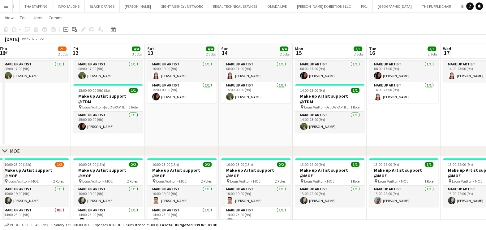
click at [108, 80] on app-calendar-viewport "Mon 8 3/3 2 Jobs Tue 9 3/3 2 Jobs Wed 10 3/3 2 Jobs Thu 11 2/3 2 Jobs Fri 12 4/…" at bounding box center [243, 113] width 486 height 255
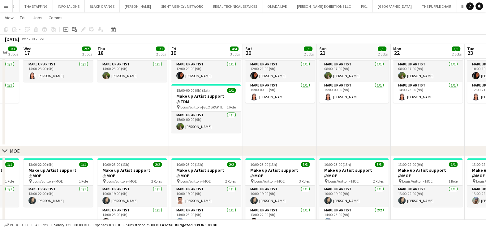
drag, startPoint x: 184, startPoint y: 99, endPoint x: 272, endPoint y: 101, distance: 88.3
click at [145, 99] on app-calendar-viewport "Sun 14 4/4 2 Jobs Mon 15 3/3 3 Jobs Tue 16 3/3 2 Jobs Wed 17 2/2 2 Jobs Thu 18 …" at bounding box center [243, 124] width 486 height 276
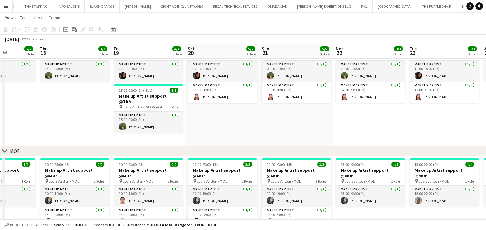
drag, startPoint x: 344, startPoint y: 115, endPoint x: 136, endPoint y: 122, distance: 207.9
click at [136, 122] on app-calendar-viewport "Sun 14 4/4 2 Jobs Mon 15 3/3 3 Jobs Tue 16 3/3 2 Jobs Wed 17 2/2 2 Jobs Thu 18 …" at bounding box center [243, 124] width 486 height 276
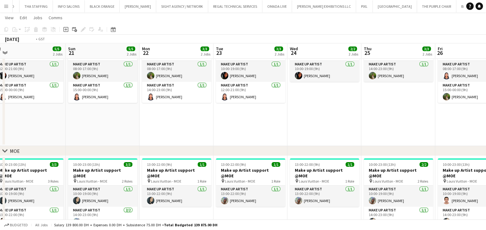
scroll to position [0, 187]
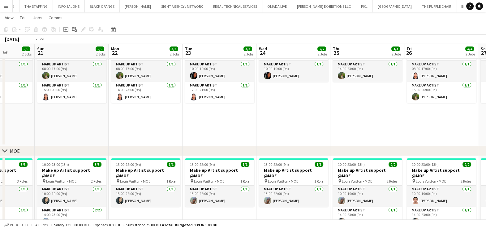
drag, startPoint x: 276, startPoint y: 126, endPoint x: 23, endPoint y: 120, distance: 253.1
click at [23, 120] on app-calendar-viewport "Thu 18 3/3 2 Jobs Fri 19 4/4 3 Jobs Sat 20 5/5 2 Jobs Sun 21 5/5 2 Jobs Mon 22 …" at bounding box center [243, 124] width 486 height 276
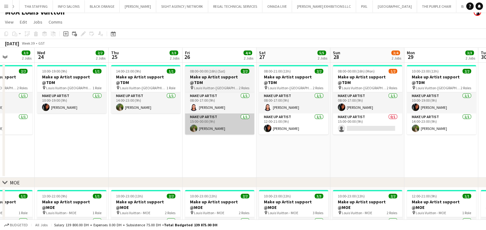
scroll to position [0, 0]
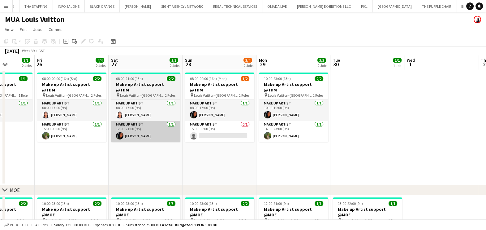
drag, startPoint x: 163, startPoint y: 137, endPoint x: 122, endPoint y: 125, distance: 42.5
click at [118, 130] on app-calendar-viewport "Tue 23 3/3 2 Jobs Wed 24 2/2 2 Jobs Thu 25 3/3 2 Jobs Fri 26 4/4 2 Jobs Sat 27 …" at bounding box center [243, 178] width 486 height 246
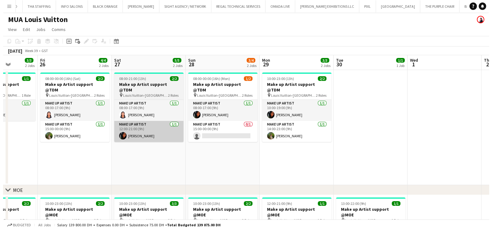
scroll to position [0, 240]
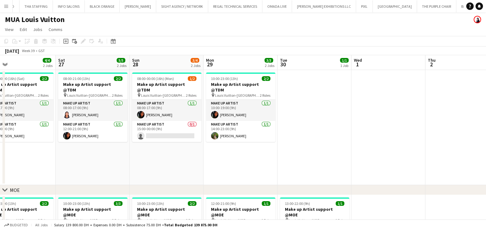
click at [251, 147] on app-date-cell "10:00-23:00 (13h) 2/2 Make up Artist support @TDM pin [PERSON_NAME]-Fashion Ave…" at bounding box center [241, 127] width 74 height 115
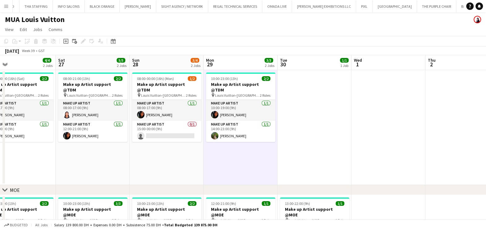
click at [9, 8] on button "Menu" at bounding box center [6, 6] width 12 height 12
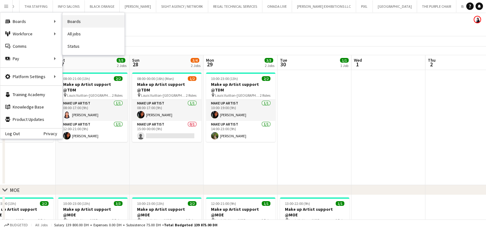
click at [111, 22] on link "Boards" at bounding box center [94, 21] width 62 height 12
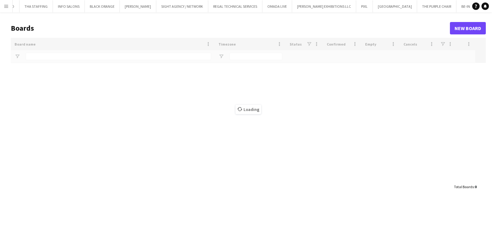
type input "**********"
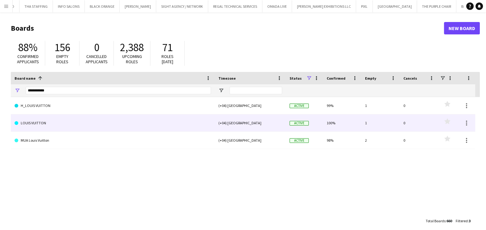
click at [53, 124] on link "LOUIS VUITTON" at bounding box center [113, 122] width 197 height 17
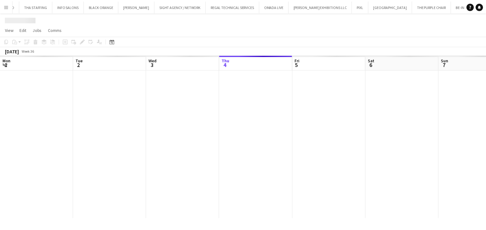
scroll to position [0, 148]
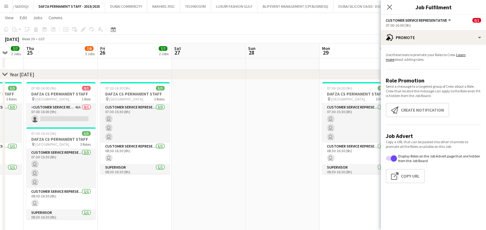
scroll to position [113, 0]
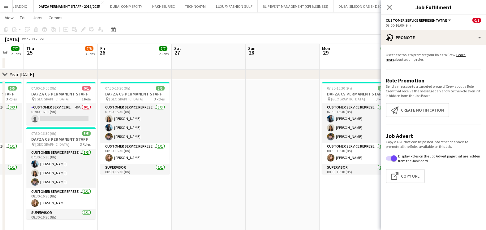
click at [205, 146] on app-date-cell at bounding box center [209, 159] width 74 height 158
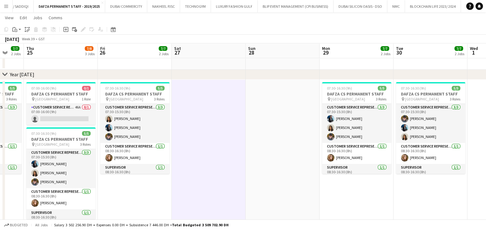
click at [4, 6] on app-icon "Menu" at bounding box center [6, 6] width 5 height 5
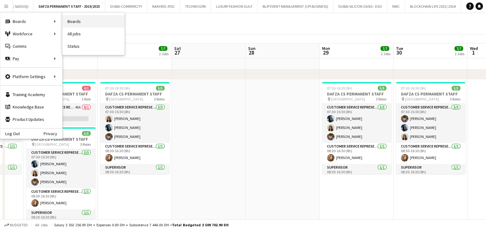
click at [90, 17] on link "Boards" at bounding box center [94, 21] width 62 height 12
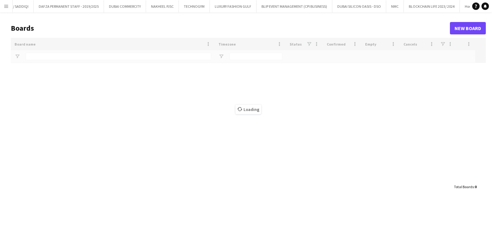
type input "**********"
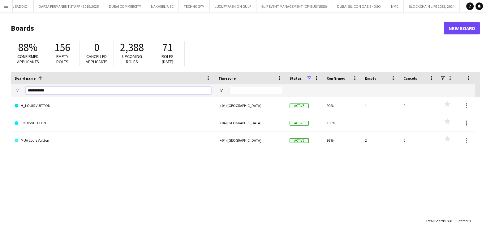
drag, startPoint x: 64, startPoint y: 91, endPoint x: -12, endPoint y: 86, distance: 76.6
click at [0, 86] on html "Menu Boards Boards Boards All jobs Status Workforce Workforce My Workforce Recr…" at bounding box center [243, 118] width 486 height 236
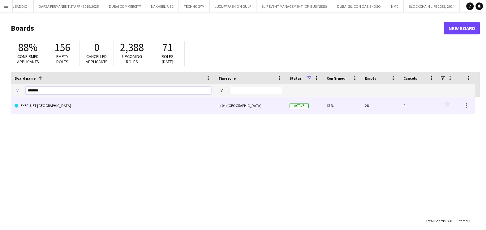
type input "*******"
click at [263, 107] on div "(+04) [GEOGRAPHIC_DATA]" at bounding box center [250, 105] width 71 height 17
click at [90, 108] on link "EXECUJET [GEOGRAPHIC_DATA]" at bounding box center [113, 105] width 197 height 17
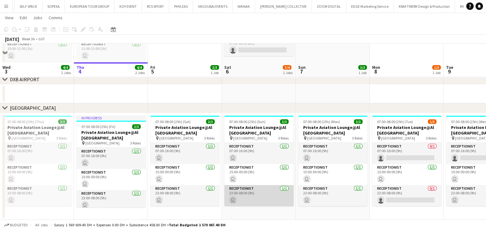
scroll to position [77, 0]
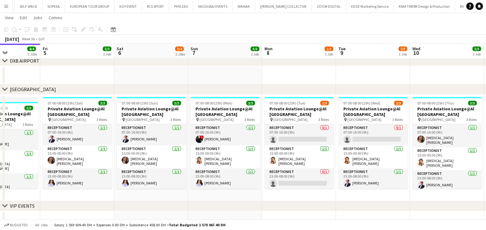
drag, startPoint x: 173, startPoint y: 146, endPoint x: 160, endPoint y: 146, distance: 12.7
click at [160, 146] on app-calendar-viewport "Mon 1 3/3 1 Job Tue 2 3/3 1 Job Wed 3 4/4 2 Jobs Thu 4 4/4 2 Jobs Fri 5 3/3 1 J…" at bounding box center [243, 88] width 486 height 282
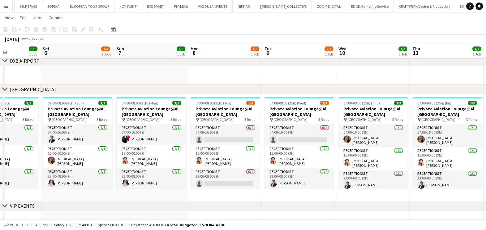
scroll to position [0, 164]
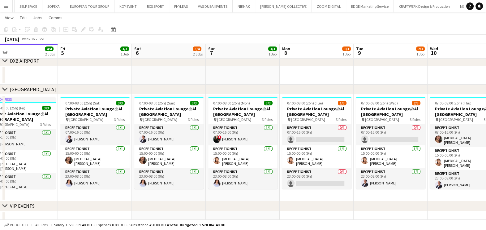
drag, startPoint x: 198, startPoint y: 144, endPoint x: 95, endPoint y: 148, distance: 102.9
click at [95, 148] on app-calendar-viewport "Tue 2 3/3 1 Job Wed 3 4/4 2 Jobs Thu 4 4/4 2 Jobs Fri 5 3/3 1 Job Sat 6 3/4 2 J…" at bounding box center [243, 88] width 486 height 282
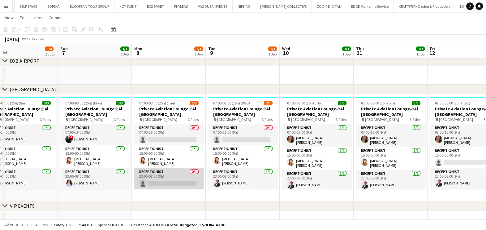
click at [182, 178] on app-card-role "Receptionist 0/1 23:00-08:00 (9h) single-neutral-actions" at bounding box center [168, 178] width 69 height 21
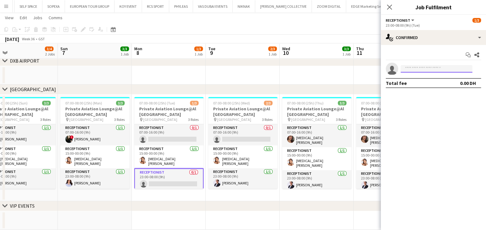
click at [440, 69] on input at bounding box center [437, 68] width 72 height 7
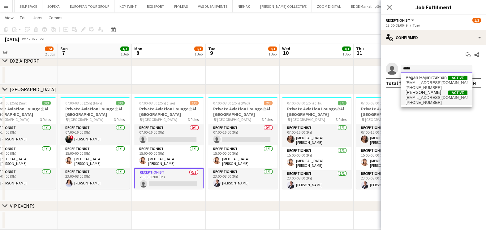
type input "*****"
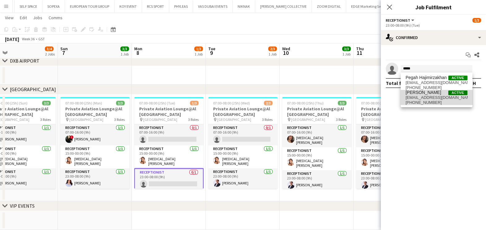
click at [443, 100] on span "+971504015152" at bounding box center [437, 102] width 62 height 5
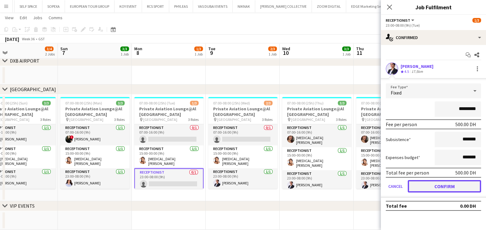
click at [442, 182] on button "Confirm" at bounding box center [444, 186] width 73 height 12
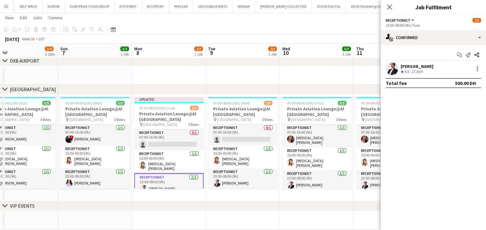
click at [151, 198] on app-date-cell "Updated 07:00-08:00 (25h) (Tue) 2/3 Private Aviation Lounge@Al Maktoum Airport …" at bounding box center [169, 147] width 74 height 107
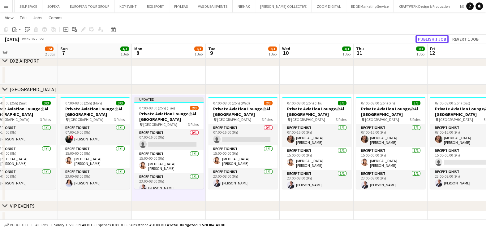
click at [434, 38] on button "Publish 1 job" at bounding box center [432, 39] width 33 height 8
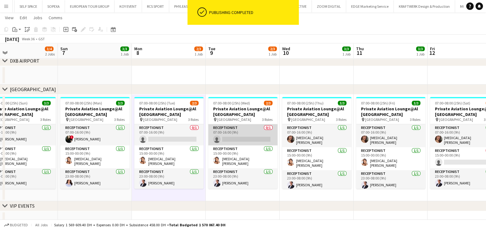
click at [229, 139] on app-card-role "Receptionist 0/1 07:00-16:00 (9h) single-neutral-actions" at bounding box center [242, 134] width 69 height 21
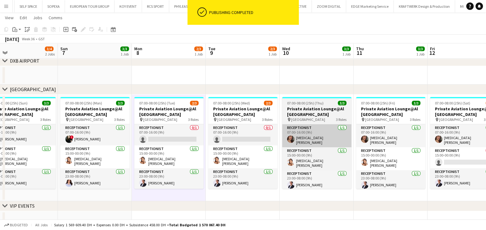
scroll to position [0, 163]
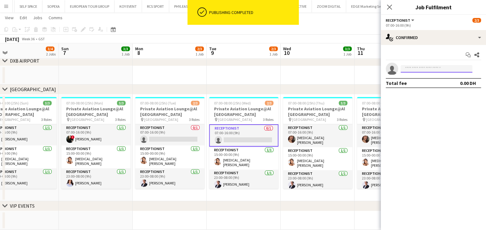
click at [429, 67] on input at bounding box center [437, 68] width 72 height 7
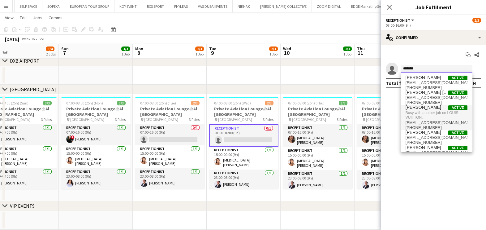
scroll to position [10, 0]
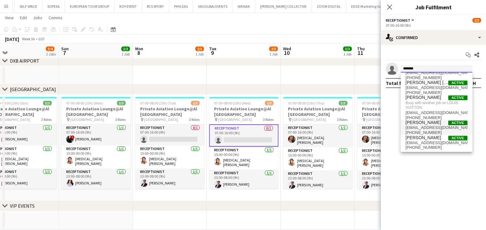
type input "*******"
drag, startPoint x: 443, startPoint y: 122, endPoint x: 438, endPoint y: 121, distance: 4.9
click at [440, 120] on span "Maria Leontyeva Active" at bounding box center [437, 122] width 62 height 5
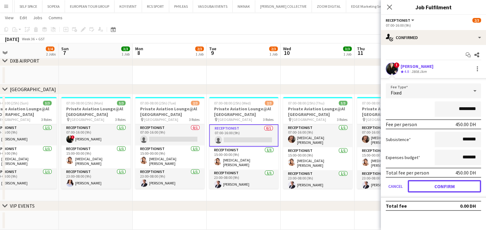
click at [426, 188] on button "Confirm" at bounding box center [444, 186] width 73 height 12
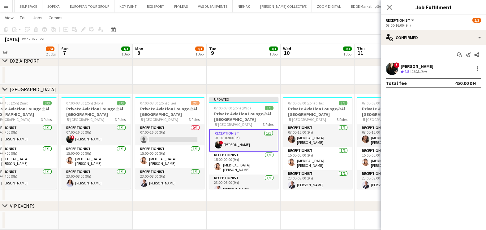
click at [181, 195] on app-date-cell "07:00-08:00 (25h) (Tue) 2/3 Private Aviation Lounge@Al Maktoum Airport pin Al M…" at bounding box center [170, 147] width 74 height 107
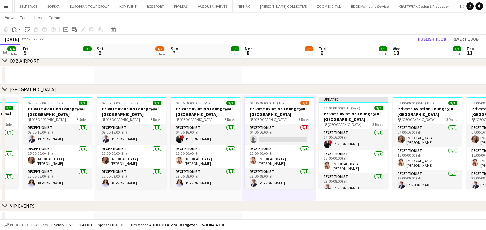
scroll to position [0, 167]
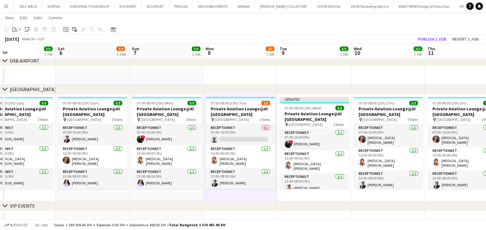
drag, startPoint x: 145, startPoint y: 184, endPoint x: 216, endPoint y: 184, distance: 70.6
click at [216, 184] on app-calendar-viewport "Wed 3 4/4 2 Jobs Thu 4 4/4 2 Jobs Fri 5 3/3 1 Job Sat 6 3/4 2 Jobs Sun 7 3/3 1 …" at bounding box center [243, 88] width 486 height 282
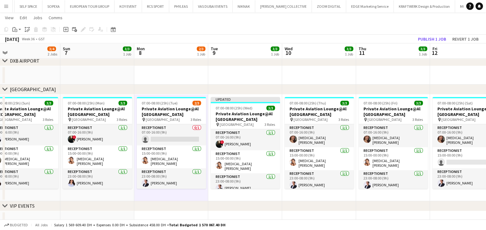
drag, startPoint x: 281, startPoint y: 144, endPoint x: 212, endPoint y: 142, distance: 69.4
click at [212, 142] on app-calendar-viewport "Wed 3 4/4 2 Jobs Thu 4 4/4 2 Jobs Fri 5 3/3 1 Job Sat 6 3/4 2 Jobs Sun 7 3/3 1 …" at bounding box center [243, 88] width 486 height 282
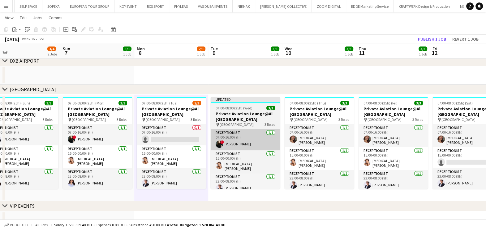
scroll to position [0, 236]
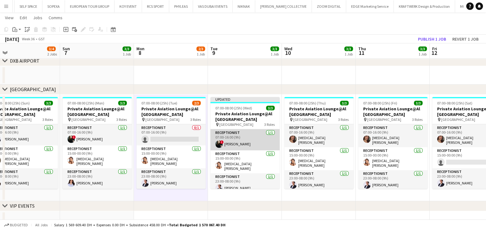
click at [242, 142] on app-card-role "Receptionist 1/1 07:00-16:00 (9h) ! Maria Leontyeva" at bounding box center [245, 139] width 69 height 21
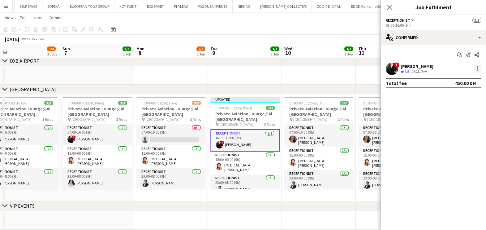
click at [474, 69] on div at bounding box center [477, 68] width 7 height 7
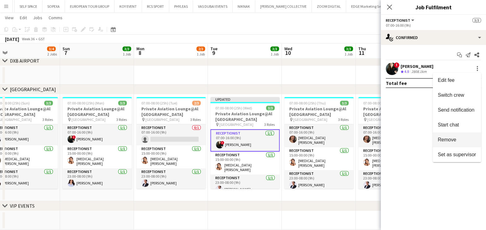
click at [455, 136] on button "Remove" at bounding box center [457, 139] width 48 height 15
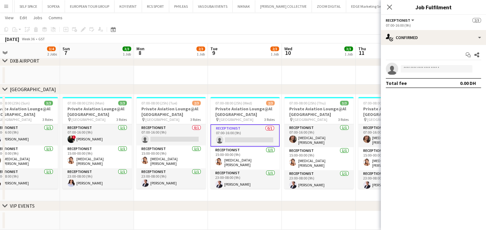
click at [137, 195] on app-date-cell "07:00-08:00 (25h) (Tue) 2/3 Private Aviation Lounge@Al Maktoum Airport pin Al M…" at bounding box center [171, 147] width 74 height 107
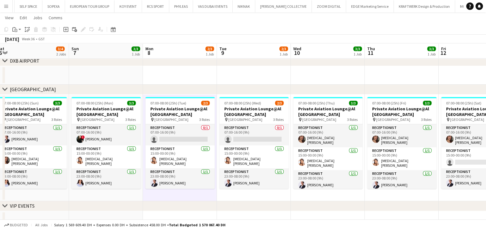
scroll to position [0, 225]
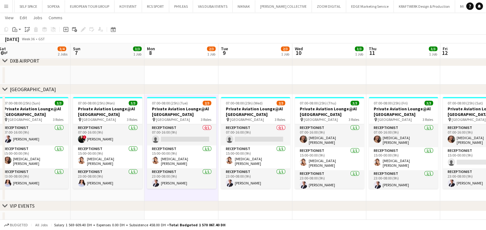
drag, startPoint x: 170, startPoint y: 188, endPoint x: 181, endPoint y: 189, distance: 11.2
click at [181, 189] on app-calendar-viewport "Wed 3 4/4 2 Jobs Thu 4 4/4 2 Jobs Fri 5 3/3 1 Job Sat 6 3/4 2 Jobs Sun 7 3/3 1 …" at bounding box center [243, 88] width 486 height 282
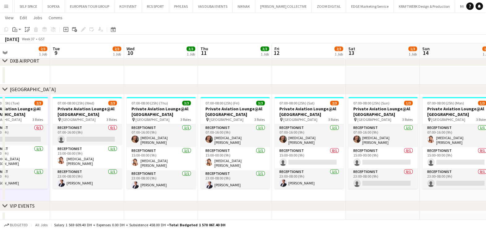
drag, startPoint x: 362, startPoint y: 180, endPoint x: 200, endPoint y: 157, distance: 163.8
click at [200, 157] on app-calendar-viewport "Fri 5 3/3 1 Job Sat 6 3/4 2 Jobs Sun 7 3/3 1 Job Mon 8 2/3 1 Job Tue 9 2/3 1 Jo…" at bounding box center [243, 88] width 486 height 282
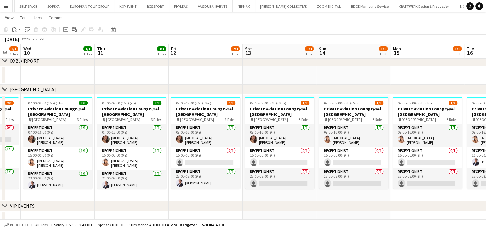
drag, startPoint x: 311, startPoint y: 157, endPoint x: 283, endPoint y: 153, distance: 28.3
click at [283, 153] on app-calendar-viewport "Sun 7 3/3 1 Job Mon 8 2/3 1 Job Tue 9 2/3 1 Job Wed 10 3/3 1 Job Thu 11 3/3 1 J…" at bounding box center [243, 88] width 486 height 282
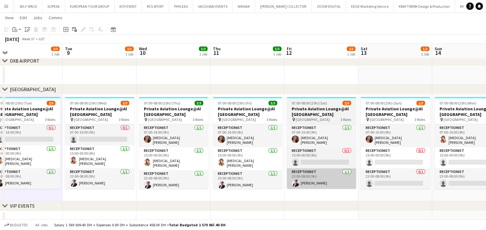
drag, startPoint x: 238, startPoint y: 153, endPoint x: 354, endPoint y: 167, distance: 116.7
click at [355, 166] on app-calendar-viewport "Sat 6 3/4 2 Jobs Sun 7 3/3 1 Job Mon 8 2/3 1 Job Tue 9 2/3 1 Job Wed 10 3/3 1 J…" at bounding box center [243, 88] width 486 height 282
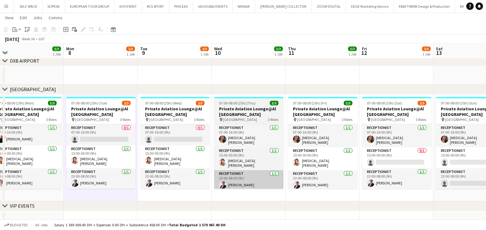
drag, startPoint x: 278, startPoint y: 164, endPoint x: 266, endPoint y: 186, distance: 25.2
click at [292, 166] on app-calendar-viewport "Fri 5 3/3 1 Job Sat 6 3/4 2 Jobs Sun 7 3/3 1 Job Mon 8 2/3 1 Job Tue 9 2/3 1 Jo…" at bounding box center [243, 88] width 486 height 282
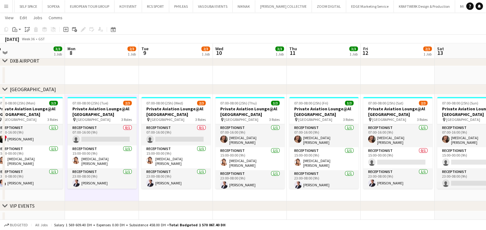
scroll to position [0, 146]
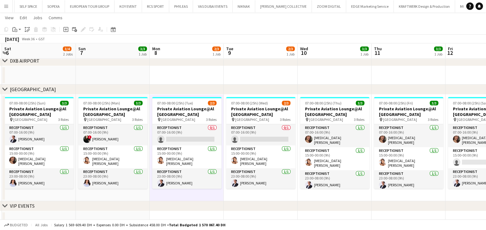
click at [205, 175] on app-calendar-viewport "Thu 4 4/4 2 Jobs Fri 5 3/3 1 Job Sat 6 3/4 2 Jobs Sun 7 3/3 1 Job Mon 8 2/3 1 J…" at bounding box center [243, 88] width 486 height 282
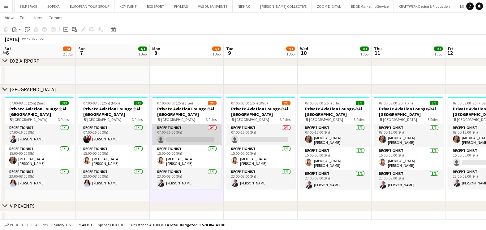
click at [174, 132] on app-card-role "Receptionist 0/1 07:00-16:00 (9h) single-neutral-actions" at bounding box center [186, 134] width 69 height 21
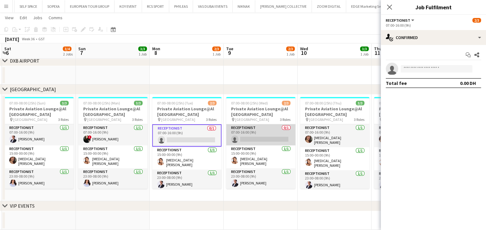
click at [286, 132] on app-card-role "Receptionist 0/1 07:00-16:00 (9h) single-neutral-actions" at bounding box center [260, 134] width 69 height 21
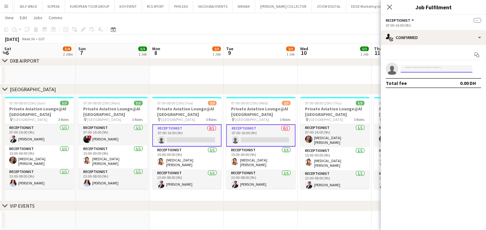
click at [415, 68] on input at bounding box center [437, 68] width 72 height 7
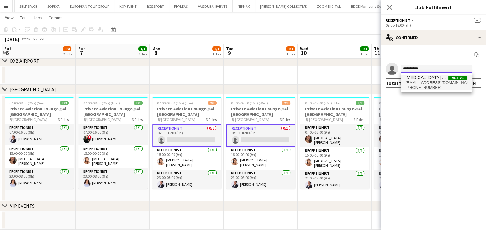
type input "**********"
click at [457, 83] on span "mamdouhyasmin90@gmail.com" at bounding box center [437, 82] width 62 height 5
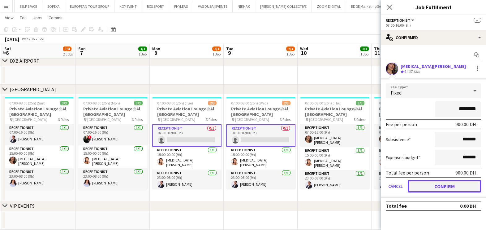
click at [436, 185] on button "Confirm" at bounding box center [444, 186] width 73 height 12
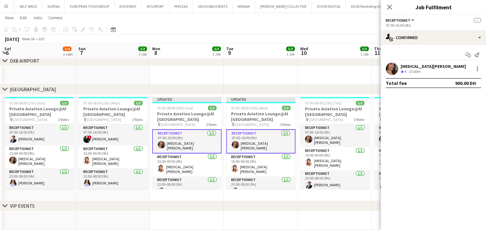
drag, startPoint x: 316, startPoint y: 125, endPoint x: 197, endPoint y: 132, distance: 119.7
click at [200, 132] on app-calendar-viewport "Thu 4 4/4 2 Jobs Fri 5 3/3 1 Job Sat 6 3/4 2 Jobs Sun 7 3/3 1 Job Mon 8 3/3 1 J…" at bounding box center [243, 88] width 486 height 282
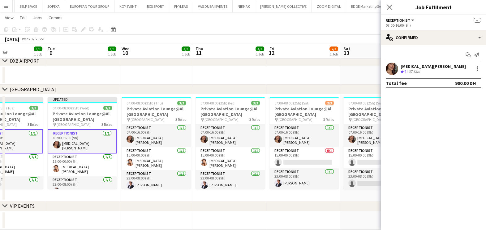
drag, startPoint x: 246, startPoint y: 146, endPoint x: 207, endPoint y: 147, distance: 39.6
click at [207, 147] on app-calendar-viewport "Sat 6 3/4 2 Jobs Sun 7 3/3 1 Job Mon 8 3/3 1 Job Tue 9 3/3 1 Job Wed 10 3/3 1 J…" at bounding box center [243, 88] width 486 height 282
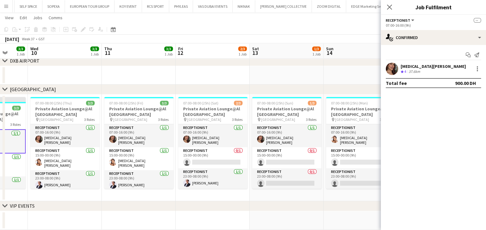
drag, startPoint x: 281, startPoint y: 146, endPoint x: 228, endPoint y: 143, distance: 53.4
click at [228, 143] on app-calendar-viewport "Sat 6 3/4 2 Jobs Sun 7 3/3 1 Job Mon 8 3/3 1 Job Tue 9 3/3 1 Job Wed 10 3/3 1 J…" at bounding box center [243, 88] width 486 height 282
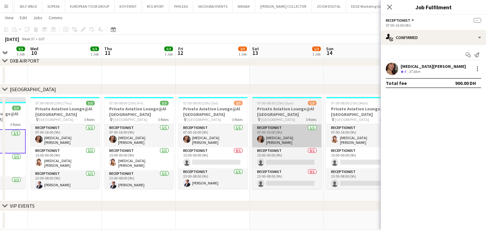
scroll to position [0, 271]
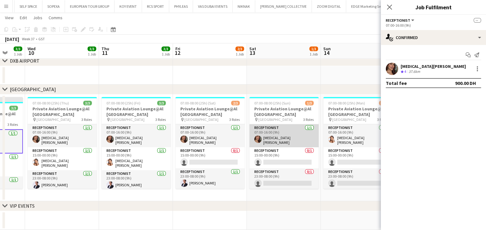
click at [284, 140] on app-card-role "Receptionist 1/1 07:00-16:00 (9h) Yasmin Mamdouh" at bounding box center [284, 135] width 69 height 23
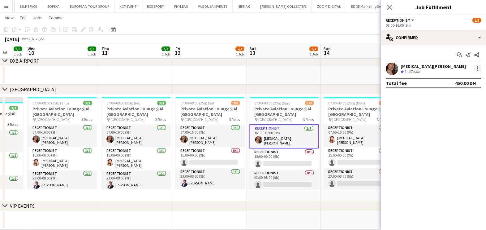
click at [477, 67] on div at bounding box center [477, 68] width 7 height 7
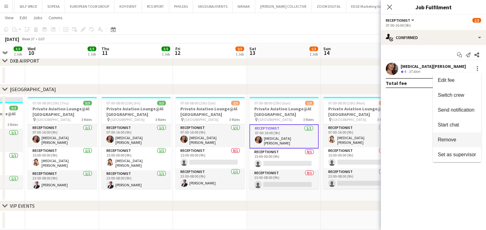
click at [441, 141] on span "Remove" at bounding box center [447, 139] width 19 height 5
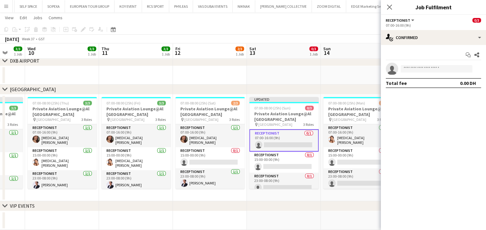
click at [440, 64] on app-invite-slot "single-neutral-actions" at bounding box center [433, 69] width 105 height 12
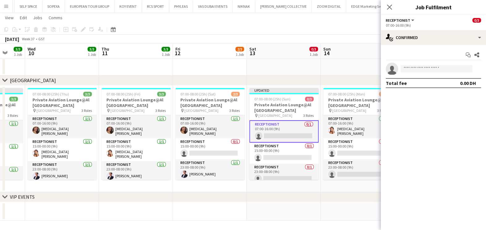
scroll to position [87, 0]
click at [425, 73] on app-invite-slot "single-neutral-actions" at bounding box center [433, 69] width 105 height 12
click at [425, 70] on input at bounding box center [437, 68] width 72 height 7
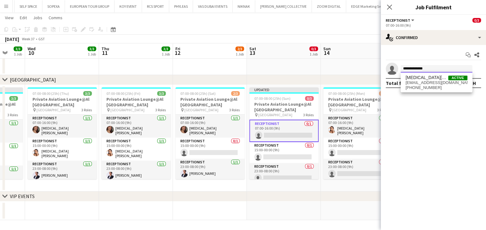
type input "**********"
click at [461, 84] on span "Yasmin El Rahi Active yasminrahi1996@yahoo.com +971568358442" at bounding box center [437, 82] width 62 height 15
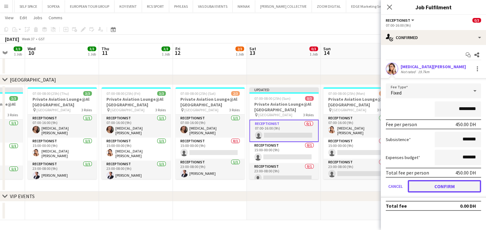
drag, startPoint x: 465, startPoint y: 186, endPoint x: 355, endPoint y: 173, distance: 110.9
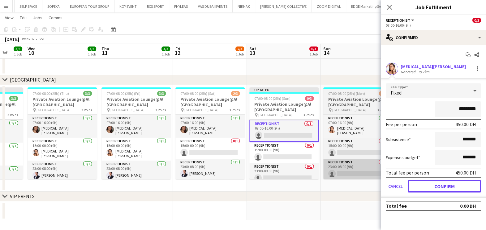
click at [465, 185] on button "Confirm" at bounding box center [444, 186] width 73 height 12
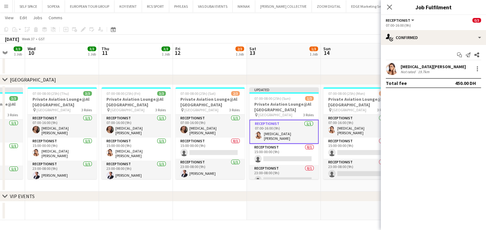
click at [296, 144] on app-calendar-viewport "Sat 6 3/4 2 Jobs Sun 7 3/3 1 Job Mon 8 3/3 1 Job Tue 9 3/3 1 Job Wed 10 3/3 1 J…" at bounding box center [243, 78] width 486 height 282
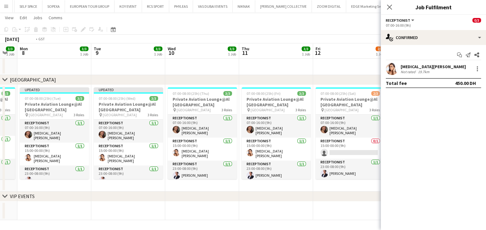
click at [263, 152] on app-calendar-viewport "Sat 6 3/4 2 Jobs Sun 7 3/3 1 Job Mon 8 3/3 1 Job Tue 9 3/3 1 Job Wed 10 3/3 1 J…" at bounding box center [243, 78] width 486 height 282
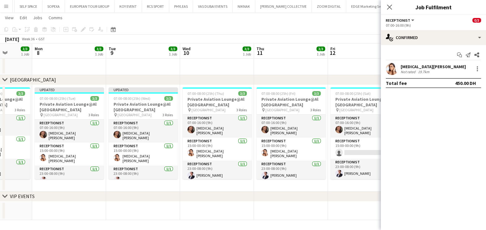
drag, startPoint x: 181, startPoint y: 155, endPoint x: 208, endPoint y: 155, distance: 26.9
click at [208, 155] on app-calendar-viewport "Fri 5 3/3 1 Job Sat 6 3/4 2 Jobs Sun 7 3/3 1 Job Mon 8 3/3 1 Job Tue 9 3/3 1 Jo…" at bounding box center [243, 78] width 486 height 282
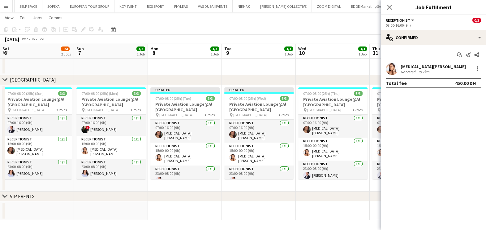
click at [184, 155] on app-calendar-viewport "Thu 4 4/4 2 Jobs Fri 5 3/3 1 Job Sat 6 3/4 2 Jobs Sun 7 3/3 1 Job Mon 8 3/3 1 J…" at bounding box center [243, 78] width 486 height 282
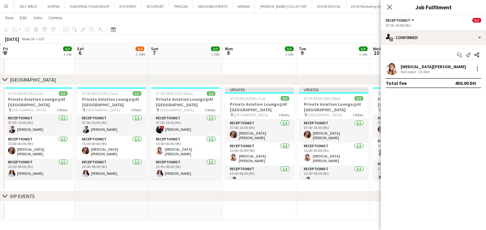
scroll to position [0, 144]
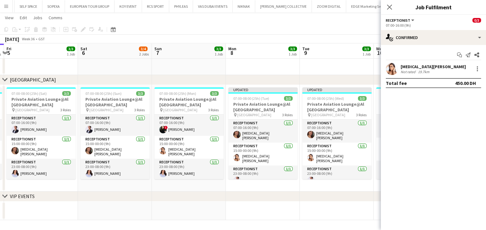
drag, startPoint x: 134, startPoint y: 153, endPoint x: 149, endPoint y: 153, distance: 14.6
click at [149, 153] on app-calendar-viewport "Wed 3 4/4 2 Jobs Thu 4 4/4 2 Jobs Fri 5 3/3 1 Job Sat 6 3/4 2 Jobs Sun 7 3/3 1 …" at bounding box center [243, 78] width 486 height 282
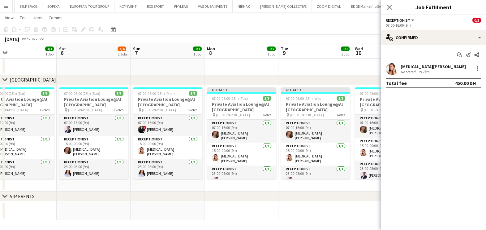
drag, startPoint x: 254, startPoint y: 169, endPoint x: 240, endPoint y: 169, distance: 13.9
click at [240, 169] on app-calendar-viewport "Wed 3 4/4 2 Jobs Thu 4 4/4 2 Jobs Fri 5 3/3 1 Job Sat 6 3/4 2 Jobs Sun 7 3/3 1 …" at bounding box center [243, 78] width 486 height 282
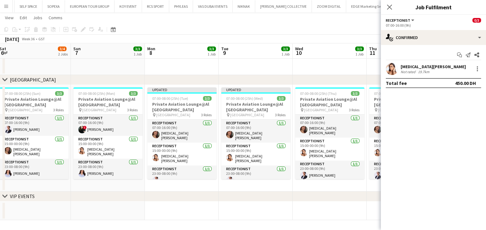
drag, startPoint x: 247, startPoint y: 169, endPoint x: 187, endPoint y: 166, distance: 59.8
click at [187, 166] on app-calendar-viewport "Wed 3 4/4 2 Jobs Thu 4 4/4 2 Jobs Fri 5 3/3 1 Job Sat 6 3/4 2 Jobs Sun 7 3/3 1 …" at bounding box center [243, 78] width 486 height 282
click at [223, 182] on app-date-cell "Updated 07:00-08:00 (25h) (Wed) 3/3 Private Aviation Lounge@Al Maktoum Airport …" at bounding box center [256, 138] width 74 height 107
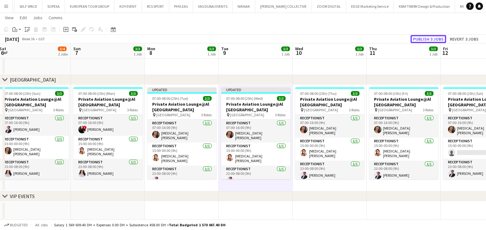
drag, startPoint x: 429, startPoint y: 37, endPoint x: 424, endPoint y: 38, distance: 4.6
click at [429, 37] on button "Publish 3 jobs" at bounding box center [429, 39] width 36 height 8
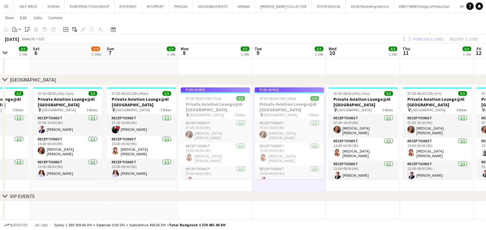
drag, startPoint x: 97, startPoint y: 143, endPoint x: 135, endPoint y: 141, distance: 38.4
click at [135, 141] on app-calendar-viewport "Wed 3 4/4 2 Jobs Thu 4 4/4 2 Jobs Fri 5 3/3 1 Job Sat 6 3/4 2 Jobs Sun 7 3/3 1 …" at bounding box center [243, 78] width 486 height 282
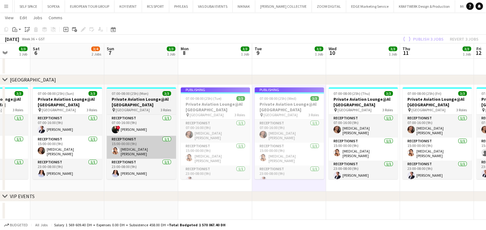
scroll to position [0, 187]
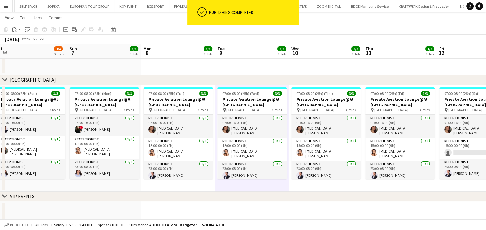
drag, startPoint x: 322, startPoint y: 136, endPoint x: 297, endPoint y: 136, distance: 25.1
click at [297, 136] on app-calendar-viewport "Wed 3 4/4 2 Jobs Thu 4 4/4 2 Jobs Fri 5 3/3 1 Job Sat 6 3/4 2 Jobs Sun 7 3/3 1 …" at bounding box center [243, 78] width 486 height 282
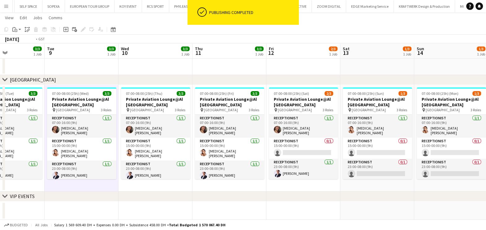
scroll to position [0, 258]
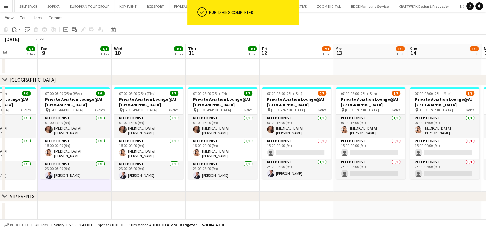
drag, startPoint x: 281, startPoint y: 148, endPoint x: 221, endPoint y: 148, distance: 59.5
click at [221, 148] on app-calendar-viewport "Fri 5 3/3 1 Job Sat 6 3/4 2 Jobs Sun 7 3/3 1 Job Mon 8 3/3 1 Job Tue 9 3/3 1 Jo…" at bounding box center [243, 78] width 486 height 282
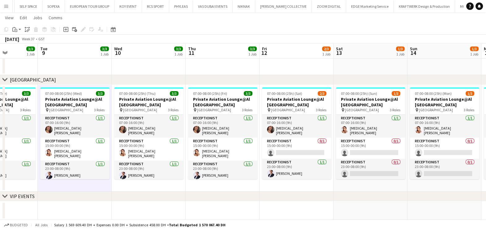
click at [5, 5] on app-icon "Menu" at bounding box center [6, 6] width 5 height 5
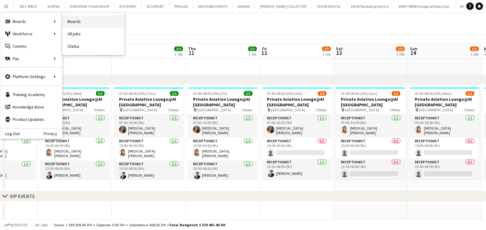
click at [88, 23] on link "Boards" at bounding box center [94, 21] width 62 height 12
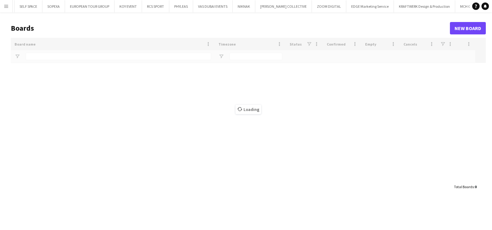
type input "*******"
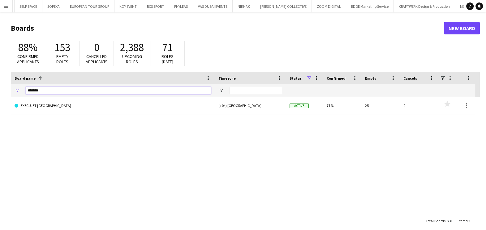
drag, startPoint x: 38, startPoint y: 89, endPoint x: 40, endPoint y: 51, distance: 38.5
click at [17, 89] on div "*******" at bounding box center [113, 90] width 204 height 12
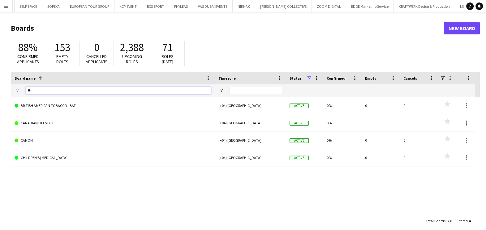
type input "*"
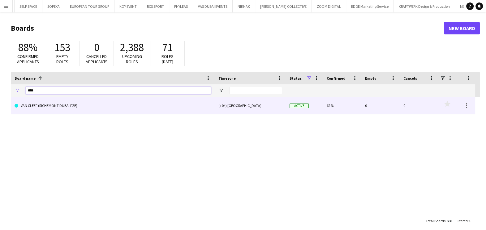
type input "***"
click at [47, 99] on link "VAN CLEEF (RICHEMONT DUBAI FZE)" at bounding box center [113, 105] width 197 height 17
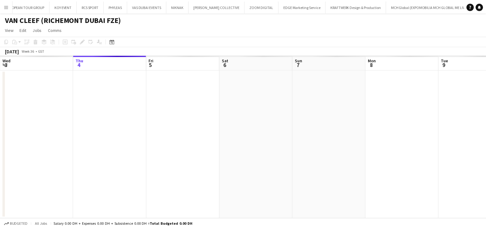
scroll to position [0, 4081]
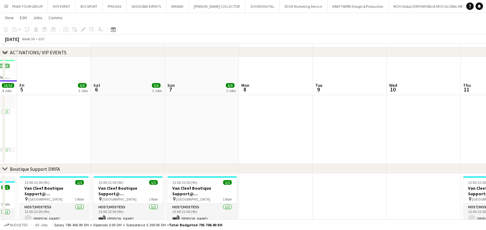
scroll to position [77, 0]
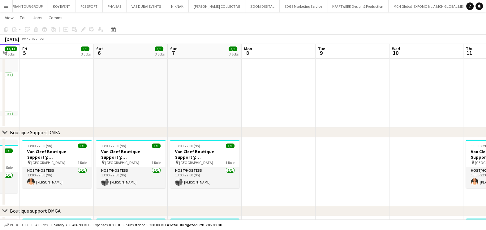
drag, startPoint x: 294, startPoint y: 103, endPoint x: 214, endPoint y: 97, distance: 80.7
click at [178, 103] on app-calendar-viewport "Tue 2 Wed 3 Thu 4 13/13 4 Jobs Fri 5 3/3 3 Jobs Sat 6 3/3 3 Jobs Sun 7 3/3 3 Jo…" at bounding box center [243, 181] width 486 height 468
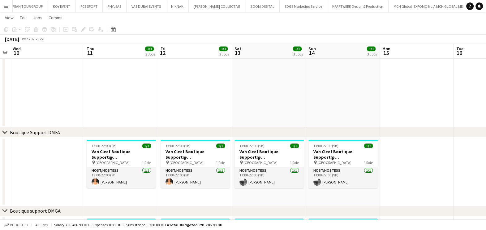
drag, startPoint x: 341, startPoint y: 99, endPoint x: 196, endPoint y: 107, distance: 144.8
click at [192, 108] on app-calendar-viewport "Sun 7 3/3 3 Jobs Mon 8 Tue 9 Wed 10 Thu 11 3/3 3 Jobs Fri 12 3/3 3 Jobs Sat 13 …" at bounding box center [243, 181] width 486 height 468
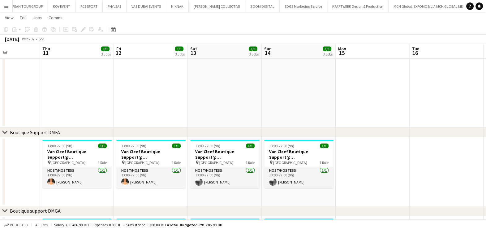
click at [255, 122] on app-calendar-viewport "Sun 7 3/3 3 Jobs Mon 8 Tue 9 Wed 10 Thu 11 3/3 3 Jobs Fri 12 3/3 3 Jobs Sat 13 …" at bounding box center [243, 181] width 486 height 468
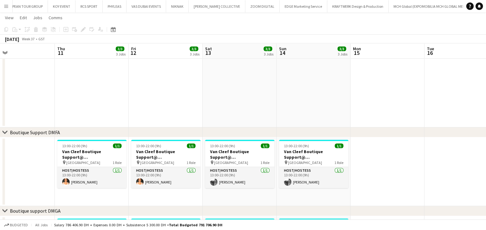
drag, startPoint x: 336, startPoint y: 120, endPoint x: 194, endPoint y: 119, distance: 141.2
click at [194, 120] on app-calendar-viewport "Mon 8 Tue 9 Wed 10 Thu 11 3/3 3 Jobs Fri 12 3/3 3 Jobs Sat 13 3/3 3 Jobs Sun 14…" at bounding box center [243, 181] width 486 height 468
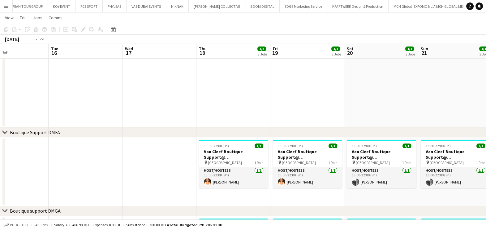
drag, startPoint x: 351, startPoint y: 111, endPoint x: 197, endPoint y: 122, distance: 155.0
click at [183, 125] on app-calendar-viewport "Fri 12 3/3 3 Jobs Sat 13 3/3 3 Jobs Sun 14 3/3 3 Jobs Mon 15 Tue 16 Wed 17 Thu …" at bounding box center [243, 181] width 486 height 468
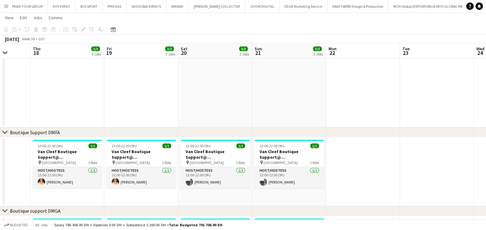
drag, startPoint x: 328, startPoint y: 89, endPoint x: 98, endPoint y: 104, distance: 230.5
click at [98, 104] on app-calendar-viewport "Mon 15 Tue 16 Wed 17 Thu 18 3/3 3 Jobs Fri 19 3/3 3 Jobs Sat 20 3/3 3 Jobs Sun …" at bounding box center [243, 181] width 486 height 468
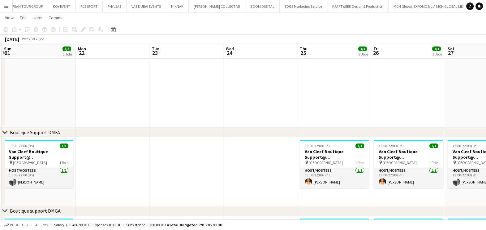
scroll to position [0, 221]
drag, startPoint x: 243, startPoint y: 118, endPoint x: 215, endPoint y: 121, distance: 28.0
click at [215, 121] on app-calendar-viewport "Thu 18 3/3 3 Jobs Fri 19 3/3 3 Jobs Sat 20 3/3 3 Jobs Sun 21 3/3 3 Jobs Mon 22 …" at bounding box center [243, 181] width 486 height 468
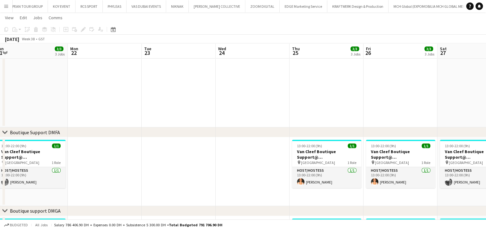
drag, startPoint x: 292, startPoint y: 91, endPoint x: 288, endPoint y: 91, distance: 4.6
click at [288, 91] on app-calendar-viewport "Thu 18 3/3 3 Jobs Fri 19 3/3 3 Jobs Sat 20 3/3 3 Jobs Sun 21 3/3 3 Jobs Mon 22 …" at bounding box center [243, 181] width 486 height 468
click at [380, 94] on app-calendar-viewport "Thu 18 3/3 3 Jobs Fri 19 3/3 3 Jobs Sat 20 3/3 3 Jobs Sun 21 3/3 3 Jobs Mon 22 …" at bounding box center [243, 181] width 486 height 468
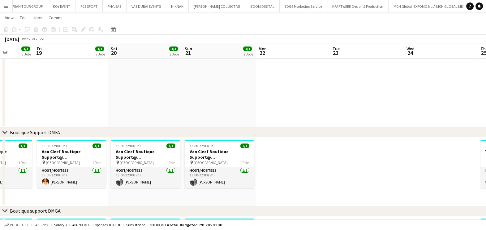
click at [336, 81] on app-calendar-viewport "Tue 16 Wed 17 Thu 18 3/3 3 Jobs Fri 19 3/3 3 Jobs Sat 20 3/3 3 Jobs Sun 21 3/3 …" at bounding box center [243, 181] width 486 height 468
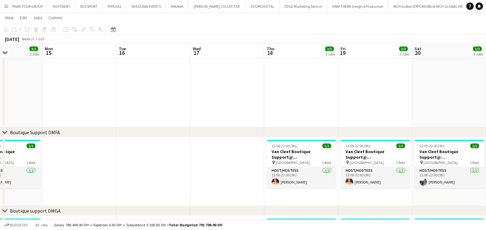
drag, startPoint x: 334, startPoint y: 100, endPoint x: 341, endPoint y: 98, distance: 6.6
click at [341, 98] on app-calendar-viewport "Fri 12 3/3 3 Jobs Sat 13 3/3 3 Jobs Sun 14 3/3 3 Jobs Mon 15 Tue 16 Wed 17 Thu …" at bounding box center [243, 181] width 486 height 468
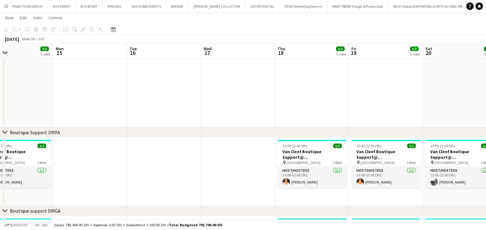
drag, startPoint x: 201, startPoint y: 105, endPoint x: 348, endPoint y: 91, distance: 147.4
click at [348, 91] on app-calendar-viewport "Fri 12 3/3 3 Jobs Sat 13 3/3 3 Jobs Sun 14 3/3 3 Jobs Mon 15 Tue 16 Wed 17 Thu …" at bounding box center [243, 181] width 486 height 468
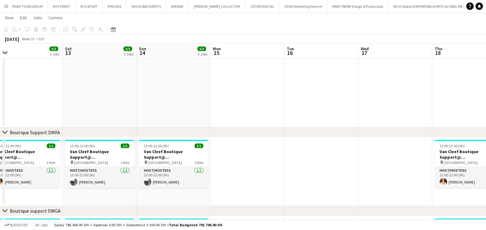
click at [320, 76] on app-calendar-viewport "Wed 10 Thu 11 3/3 3 Jobs Fri 12 3/3 3 Jobs Sat 13 3/3 3 Jobs Sun 14 3/3 3 Jobs …" at bounding box center [243, 181] width 486 height 468
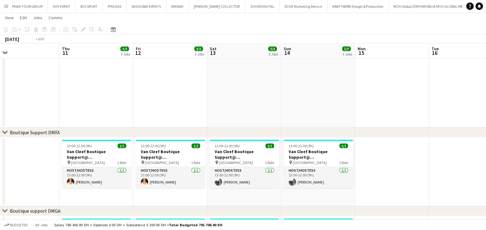
drag, startPoint x: 82, startPoint y: 101, endPoint x: 330, endPoint y: 85, distance: 248.5
click at [319, 86] on app-calendar-viewport "Mon 8 Tue 9 Wed 10 Thu 11 3/3 3 Jobs Fri 12 3/3 3 Jobs Sat 13 3/3 3 Jobs Sun 14…" at bounding box center [243, 181] width 486 height 468
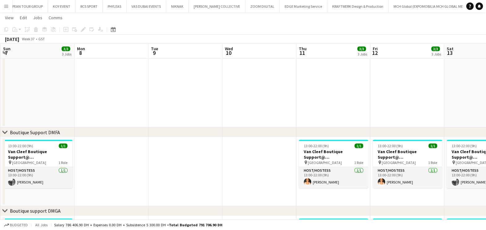
click at [361, 98] on app-calendar-viewport "Fri 5 3/3 3 Jobs Sat 6 3/3 3 Jobs Sun 7 3/3 3 Jobs Mon 8 Tue 9 Wed 10 Thu 11 3/…" at bounding box center [243, 181] width 486 height 468
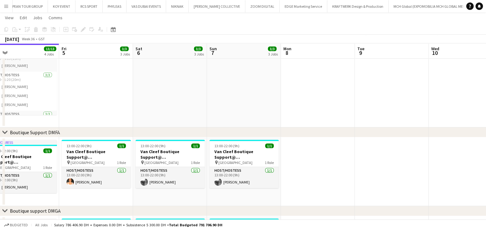
drag, startPoint x: 193, startPoint y: 99, endPoint x: 386, endPoint y: 98, distance: 192.9
click at [386, 98] on app-calendar-viewport "Tue 2 Wed 3 Thu 4 13/13 4 Jobs Fri 5 3/3 3 Jobs Sat 6 3/3 3 Jobs Sun 7 3/3 3 Jo…" at bounding box center [243, 181] width 486 height 468
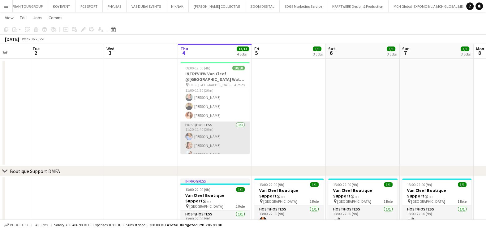
scroll to position [38, 0]
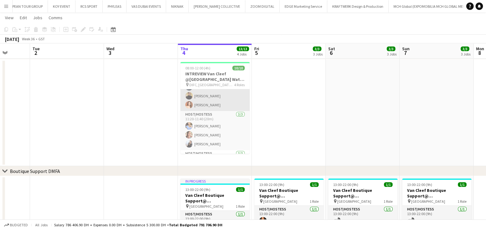
click at [200, 107] on app-card-role "Host/Hostess 3/3 11:00-11:20 (20m) Tanyarat Prachuabsin Taisa Bachur Polina Pod…" at bounding box center [215, 91] width 69 height 39
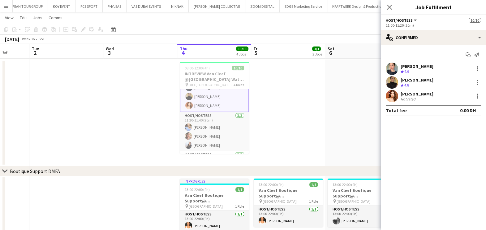
scroll to position [39, 0]
click at [425, 94] on div "Polina Podkolzina" at bounding box center [419, 94] width 37 height 6
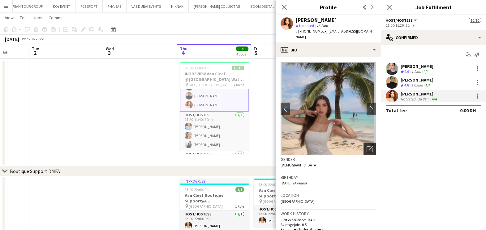
click at [364, 143] on div "Open photos pop-in" at bounding box center [370, 149] width 12 height 12
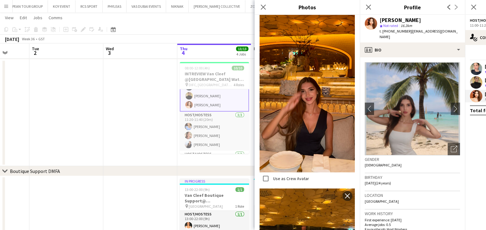
scroll to position [194, 0]
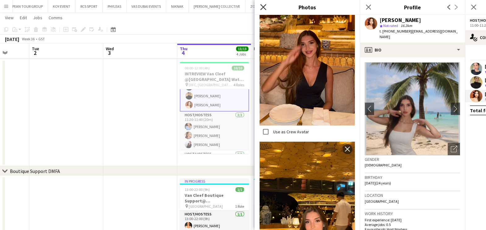
click at [265, 9] on icon at bounding box center [263, 7] width 6 height 6
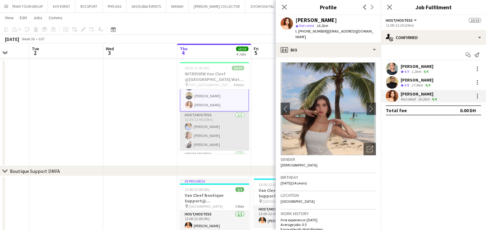
click at [197, 128] on app-card-role "Host/Hostess 3/3 11:20-11:40 (20m) Yana Lazareva Punchita Srisuwan Giorgia Cara…" at bounding box center [214, 130] width 69 height 39
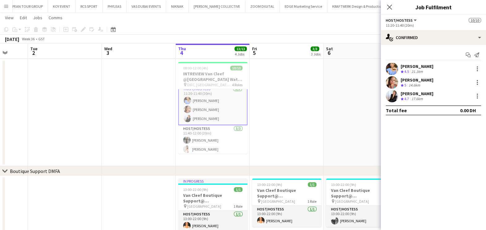
scroll to position [74, 0]
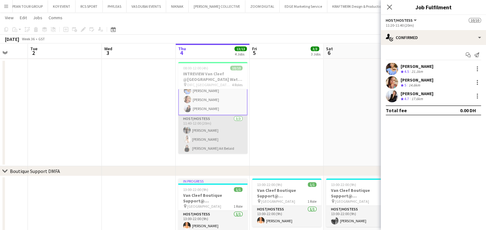
click at [222, 140] on app-card-role "Host/Hostess 3/3 11:40-12:00 (20m) Anna Dudina Amel Ferjani Widad Ait Belaid" at bounding box center [212, 134] width 69 height 39
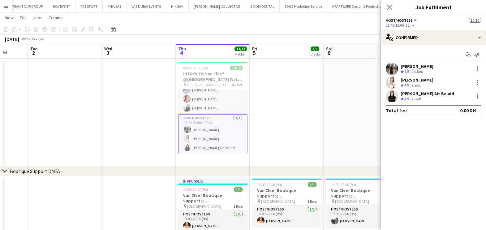
scroll to position [74, 0]
click at [393, 71] on app-user-avatar at bounding box center [392, 69] width 12 height 12
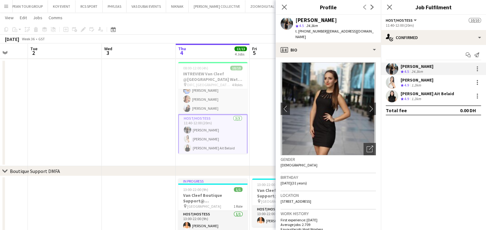
click at [397, 84] on app-user-avatar at bounding box center [392, 82] width 12 height 12
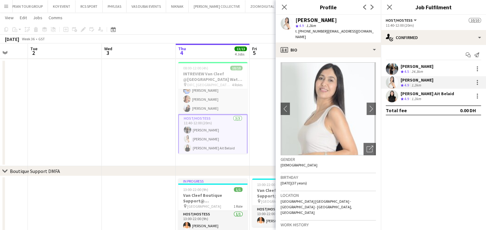
click at [395, 94] on app-user-avatar at bounding box center [392, 96] width 12 height 12
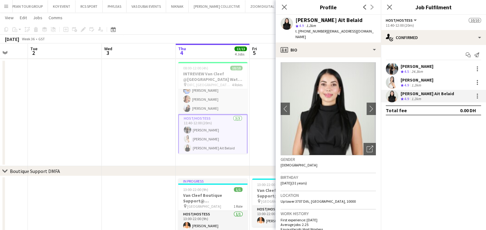
click at [395, 81] on app-user-avatar at bounding box center [392, 82] width 12 height 12
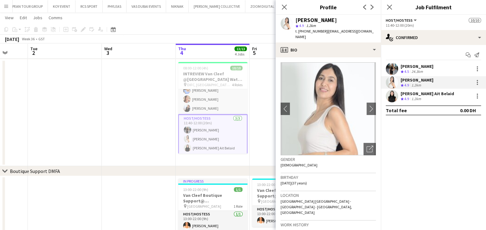
click at [396, 99] on app-user-avatar at bounding box center [392, 96] width 12 height 12
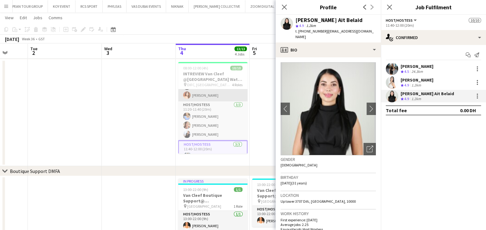
scroll to position [0, 0]
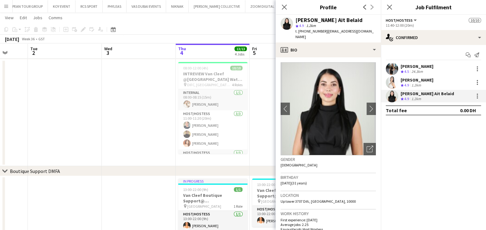
drag, startPoint x: 158, startPoint y: 136, endPoint x: 161, endPoint y: 133, distance: 4.8
click at [156, 137] on app-calendar-viewport "Sat 30 Sun 31 Mon 1 Tue 2 Wed 3 Thu 4 13/13 4 Jobs Fri 5 3/3 3 Jobs Sat 6 3/3 3…" at bounding box center [243, 220] width 486 height 468
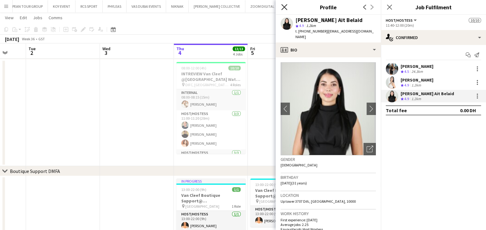
click at [287, 7] on icon "Close pop-in" at bounding box center [284, 7] width 6 height 6
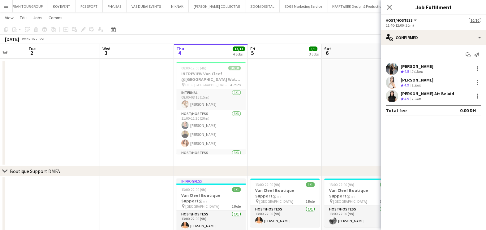
click at [272, 85] on app-date-cell at bounding box center [285, 112] width 74 height 107
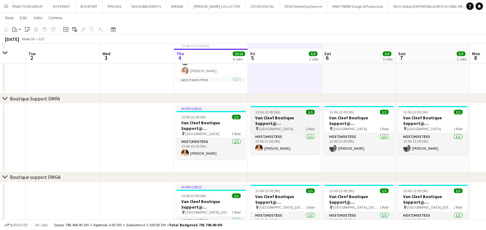
scroll to position [116, 0]
